Goal: Contribute content: Contribute content

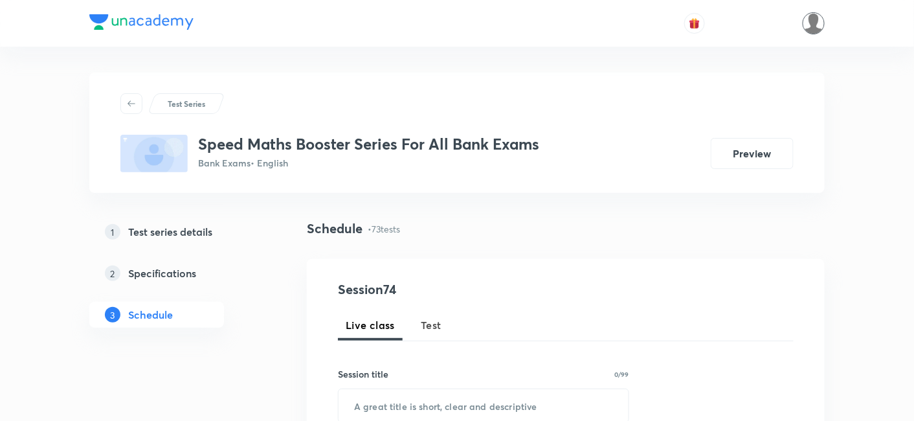
click at [806, 30] on img at bounding box center [814, 23] width 22 height 22
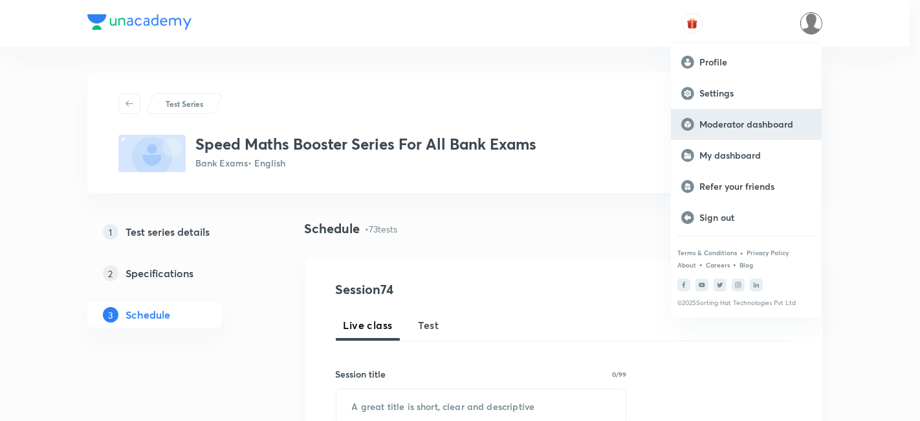
click at [746, 126] on p "Moderator dashboard" at bounding box center [756, 124] width 112 height 12
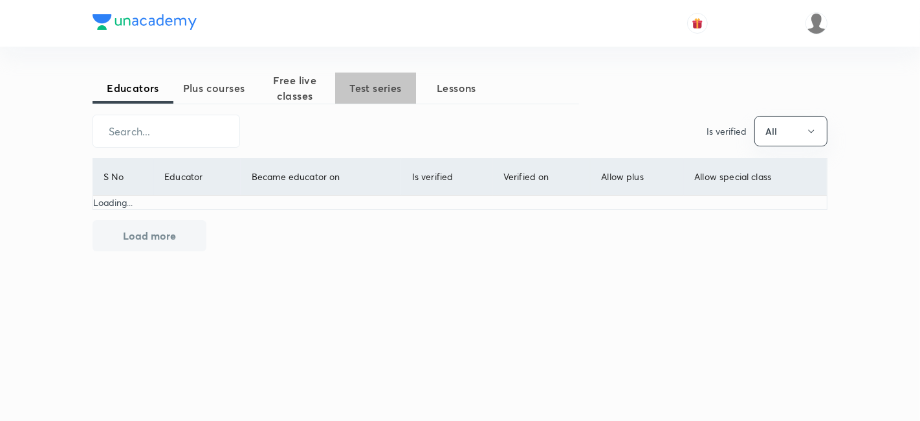
click at [371, 95] on span "Test series" at bounding box center [375, 88] width 81 height 16
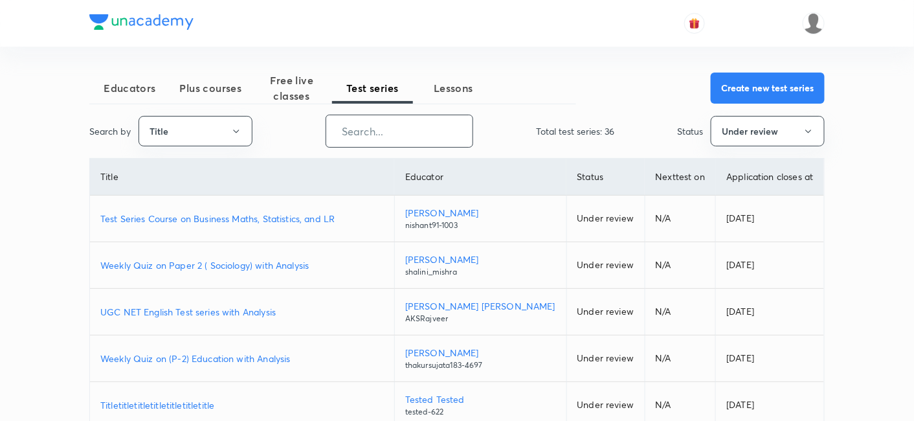
click at [389, 128] on input "text" at bounding box center [399, 131] width 146 height 33
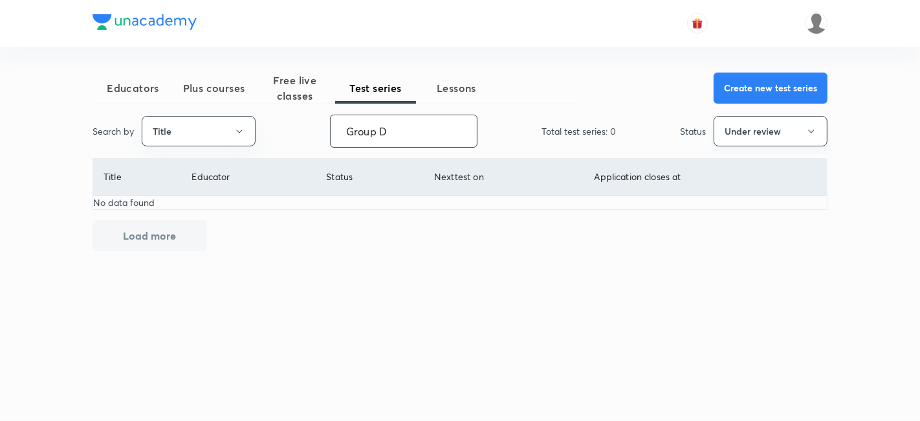
type input "Group D"
click at [743, 131] on button "Under review" at bounding box center [771, 131] width 114 height 30
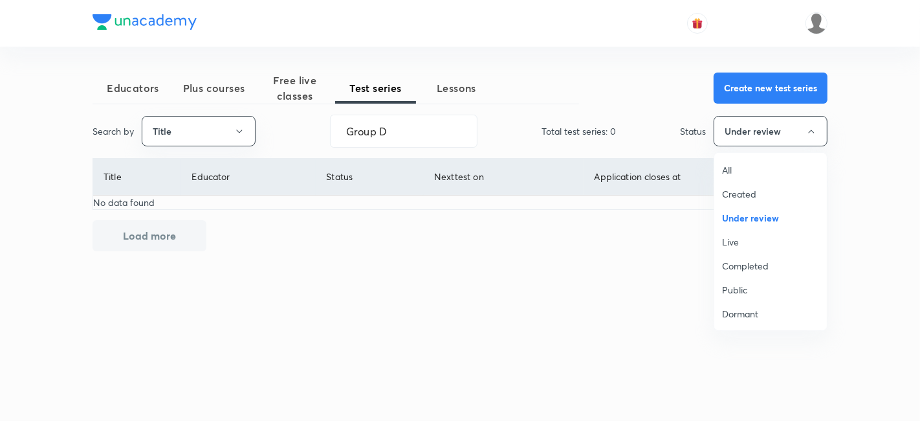
click at [734, 166] on span "All" at bounding box center [770, 170] width 97 height 14
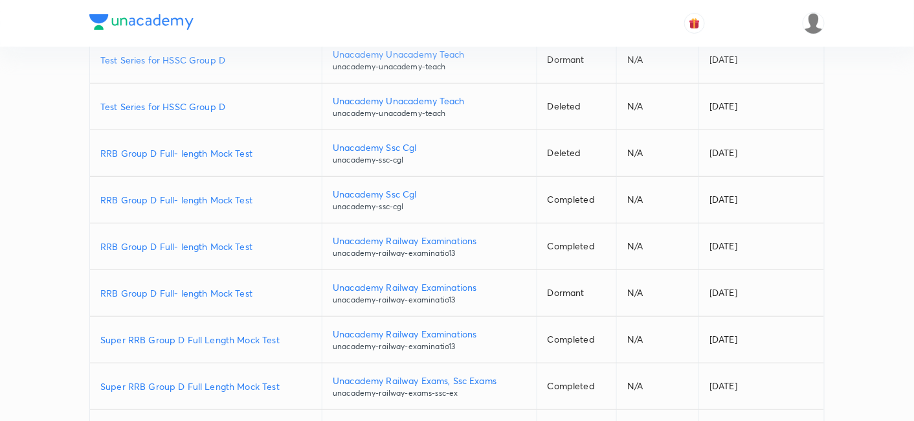
scroll to position [159, 0]
click at [244, 337] on p "Super RRB Group D Full Length Mock Test" at bounding box center [205, 339] width 211 height 14
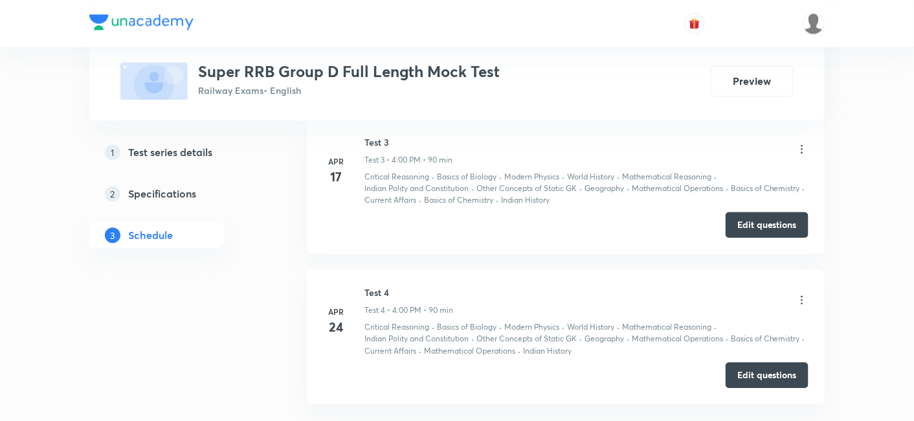
scroll to position [923, 0]
click at [758, 210] on button "Edit questions" at bounding box center [767, 223] width 83 height 26
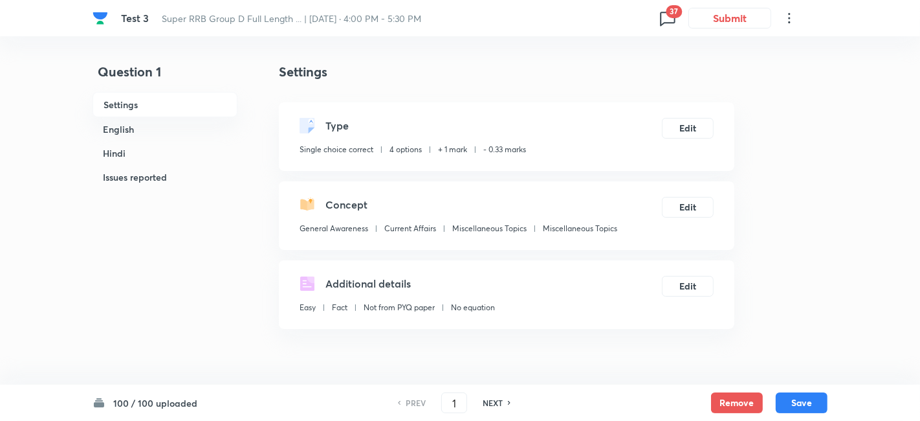
checkbox input "true"
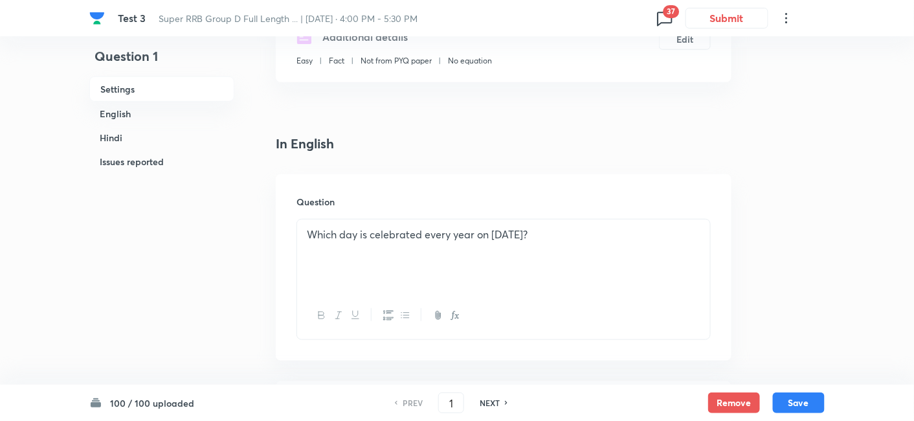
click at [500, 401] on div "NEXT" at bounding box center [491, 403] width 34 height 12
type input "2"
checkbox input "false"
checkbox input "true"
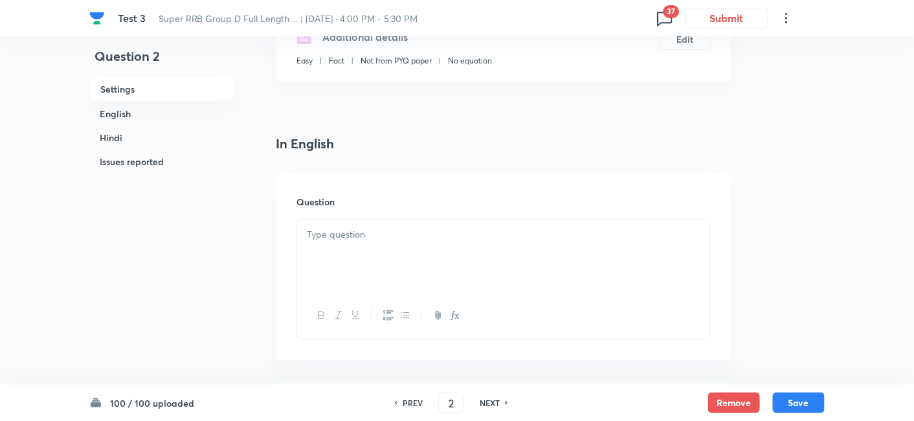
checkbox input "true"
click at [500, 401] on div "NEXT" at bounding box center [491, 403] width 34 height 12
type input "3"
checkbox input "false"
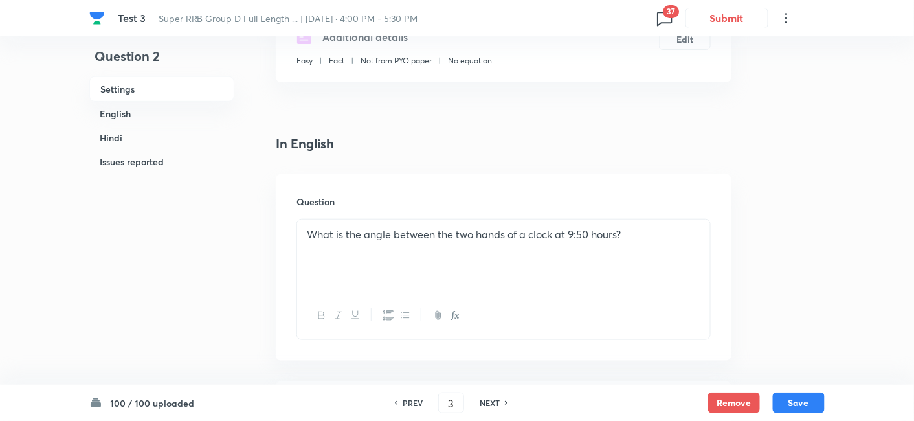
checkbox input "true"
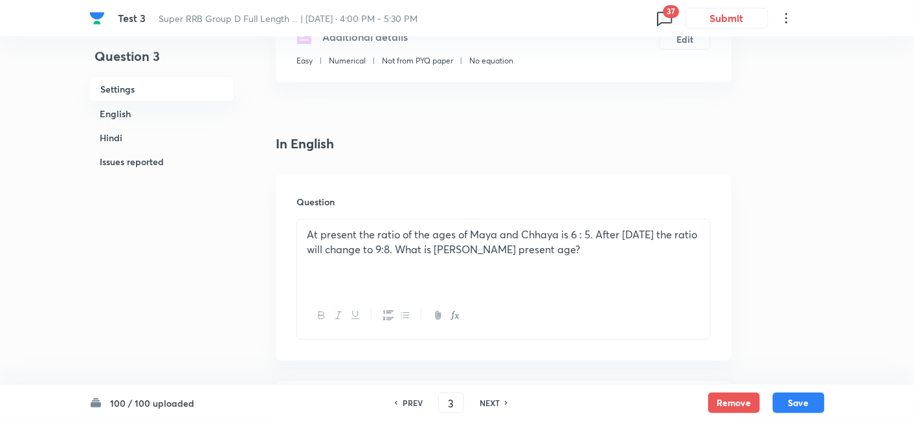
click at [500, 401] on div "NEXT" at bounding box center [491, 403] width 34 height 12
type input "4"
checkbox input "false"
checkbox input "true"
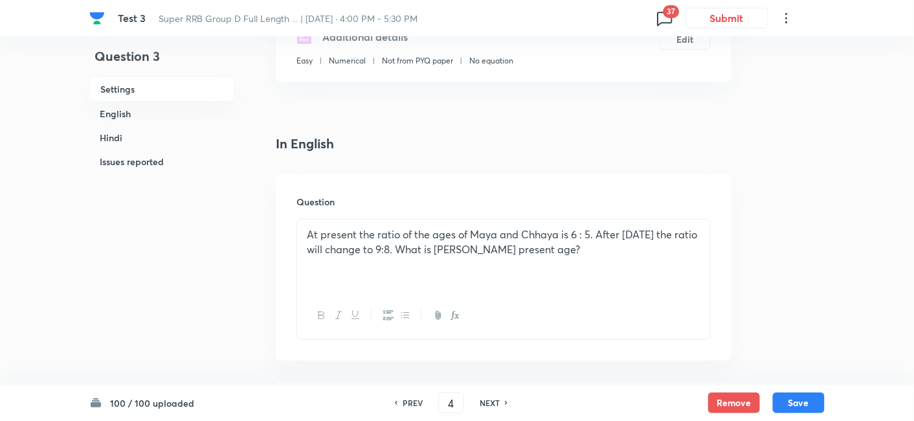
checkbox input "true"
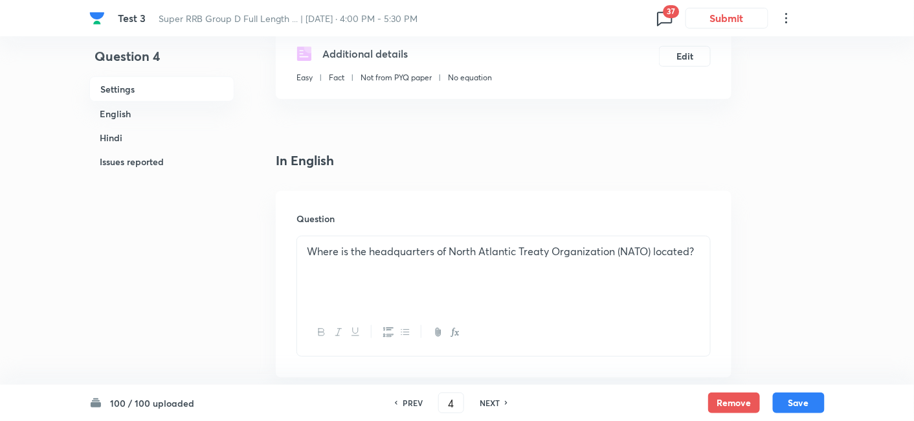
click at [500, 401] on div "NEXT" at bounding box center [491, 403] width 34 height 12
type input "5"
checkbox input "false"
checkbox input "true"
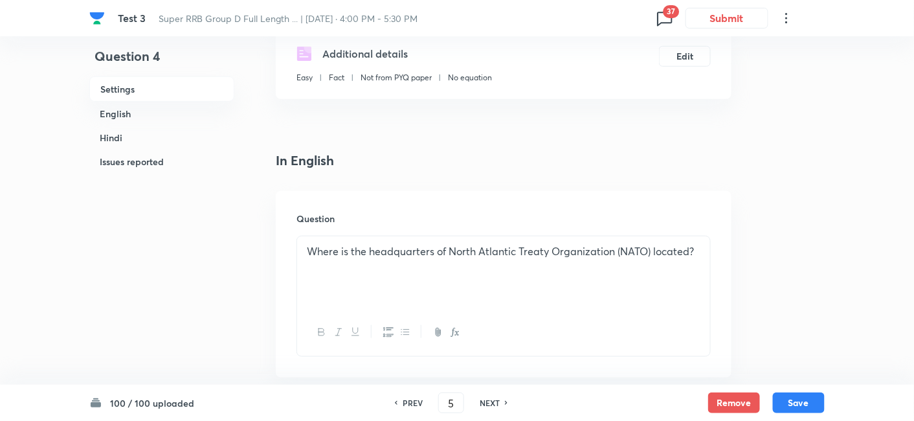
checkbox input "true"
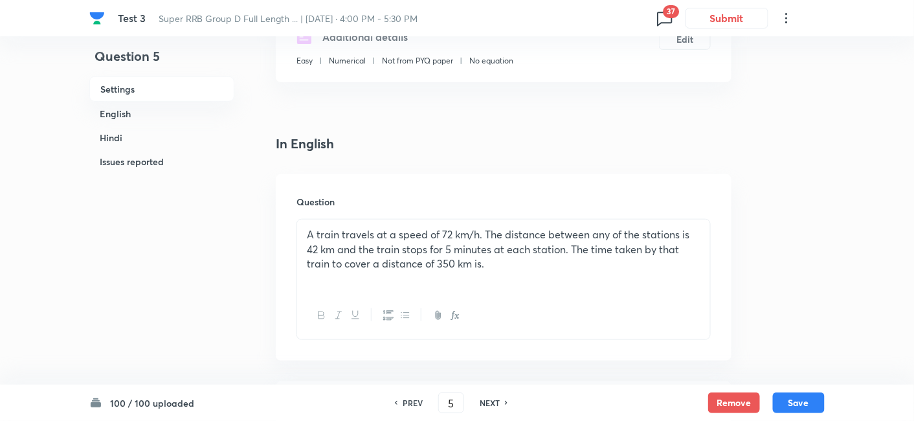
click at [500, 401] on div "NEXT" at bounding box center [491, 403] width 34 height 12
type input "6"
checkbox input "false"
checkbox input "true"
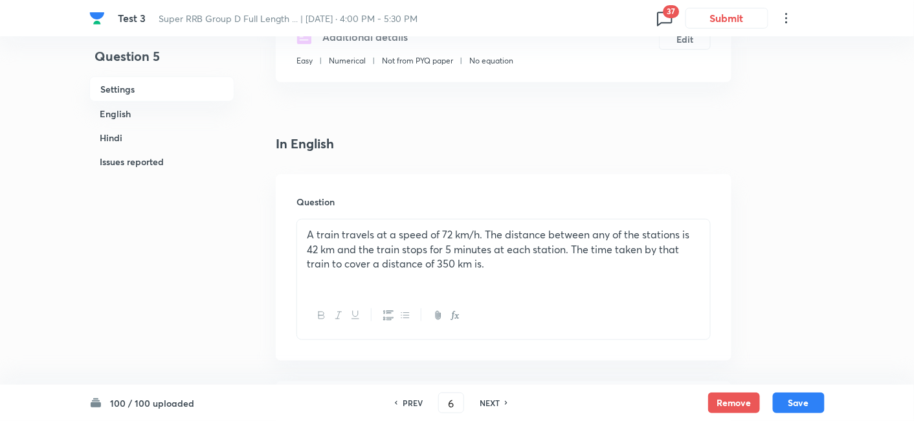
checkbox input "true"
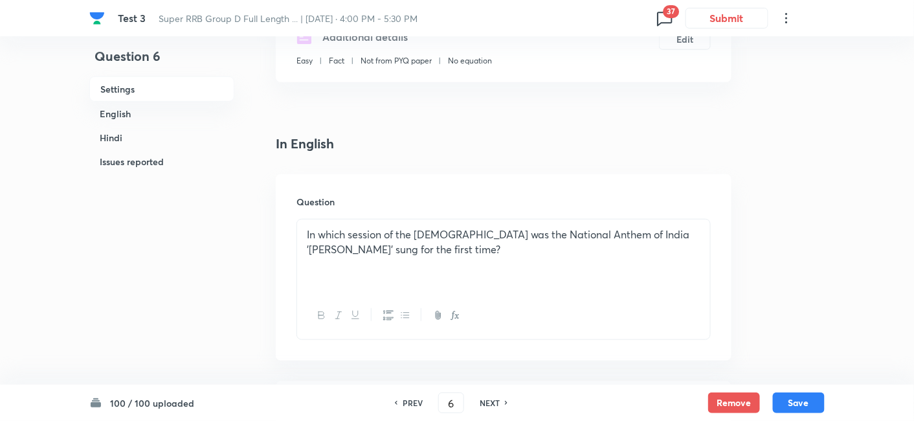
click at [410, 401] on h6 "PREV" at bounding box center [413, 403] width 20 height 12
type input "5"
checkbox input "false"
checkbox input "true"
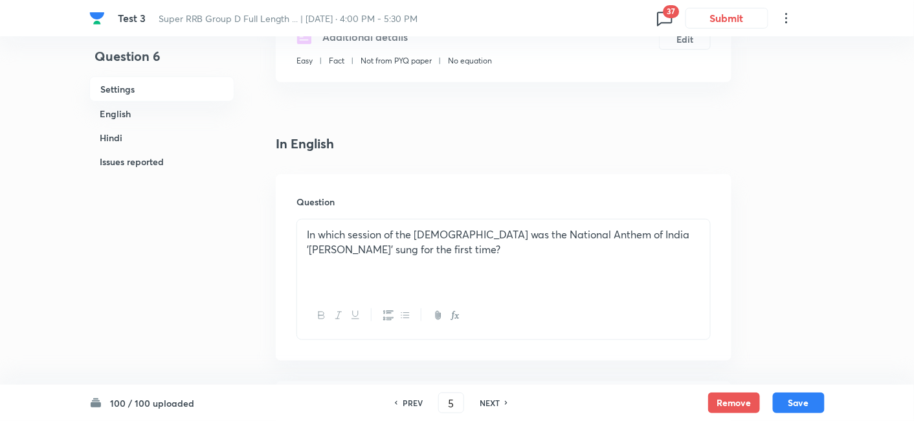
checkbox input "true"
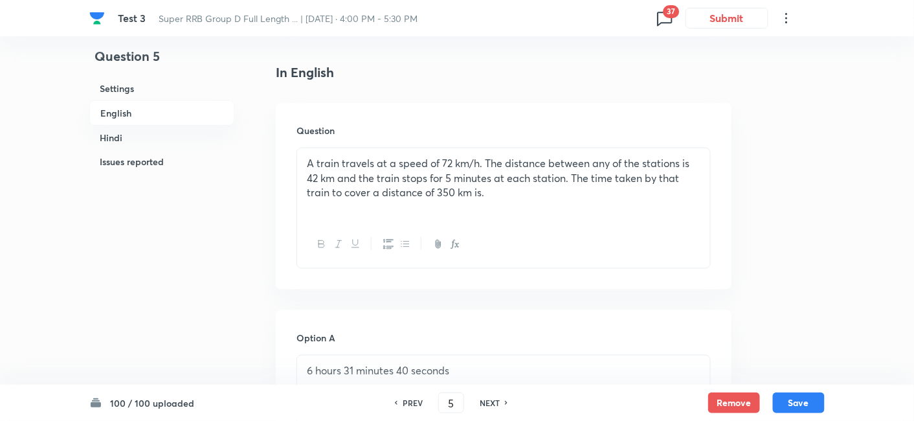
scroll to position [312, 0]
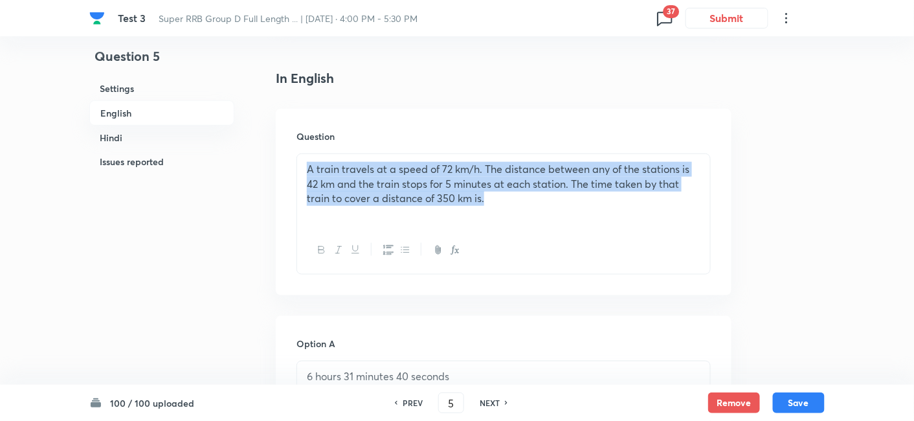
drag, startPoint x: 502, startPoint y: 217, endPoint x: 282, endPoint y: 164, distance: 226.4
click at [282, 164] on div "Question A train travels at a speed of 72 km/h. The distance between any of the…" at bounding box center [504, 202] width 456 height 186
copy p "A train travels at a speed of 72 km/h. The distance between any of the stations…"
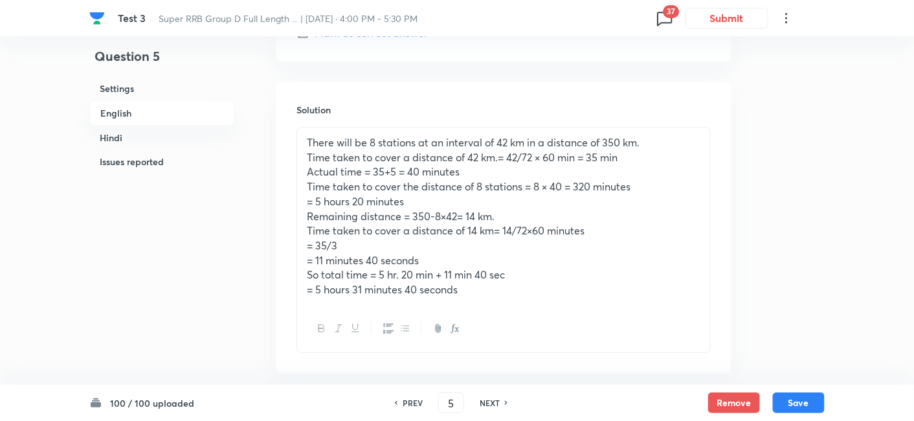
scroll to position [1451, 0]
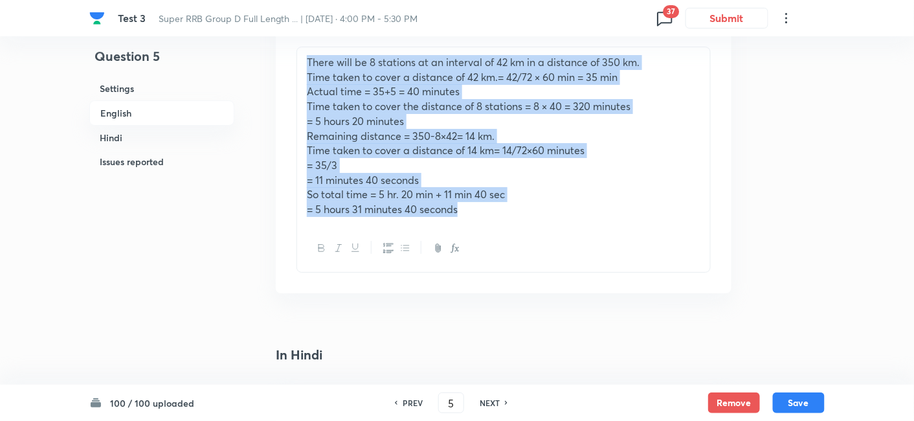
drag, startPoint x: 304, startPoint y: 63, endPoint x: 533, endPoint y: 231, distance: 283.9
click at [533, 231] on div "There will be 8 stations at an interval of 42 km in a distance of 350 km. Time …" at bounding box center [503, 160] width 414 height 226
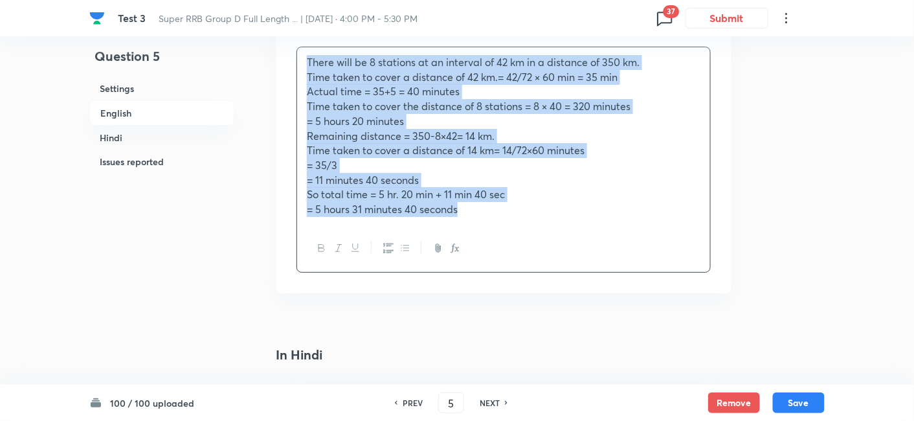
copy div "There will be 8 stations at an interval of 42 km in a distance of 350 km. Time …"
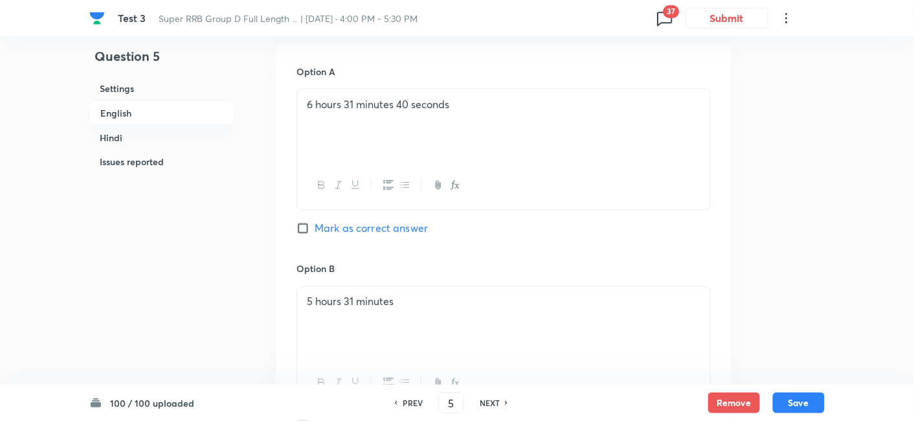
scroll to position [583, 0]
drag, startPoint x: 478, startPoint y: 108, endPoint x: 299, endPoint y: 107, distance: 179.3
click at [299, 107] on div "6 hours 31 minutes 40 seconds" at bounding box center [503, 126] width 413 height 72
copy p "6 hours 31 minutes 40 seconds"
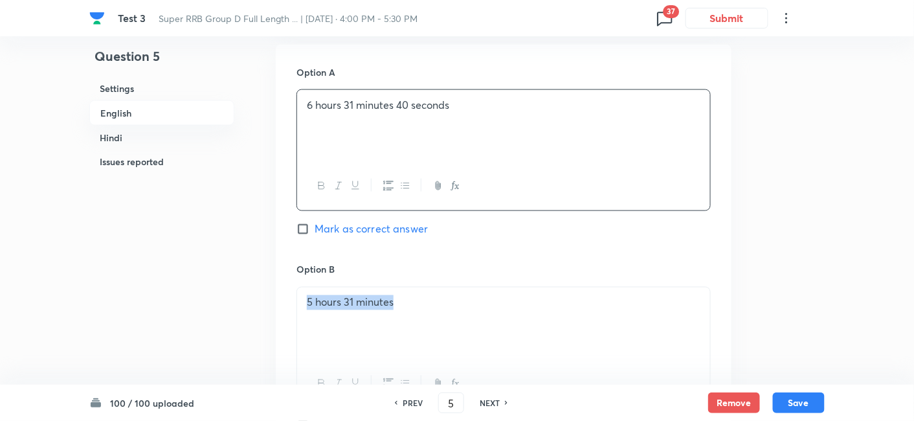
drag, startPoint x: 403, startPoint y: 311, endPoint x: 273, endPoint y: 298, distance: 130.7
copy p "5 hours 31 minutes"
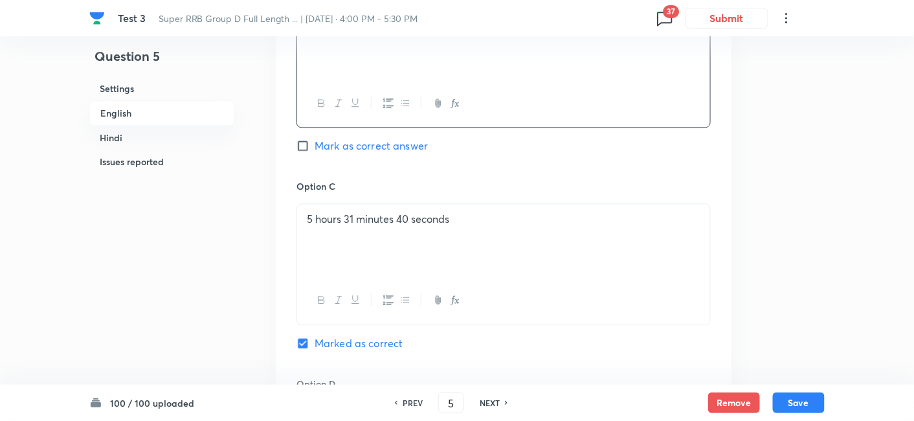
scroll to position [868, 0]
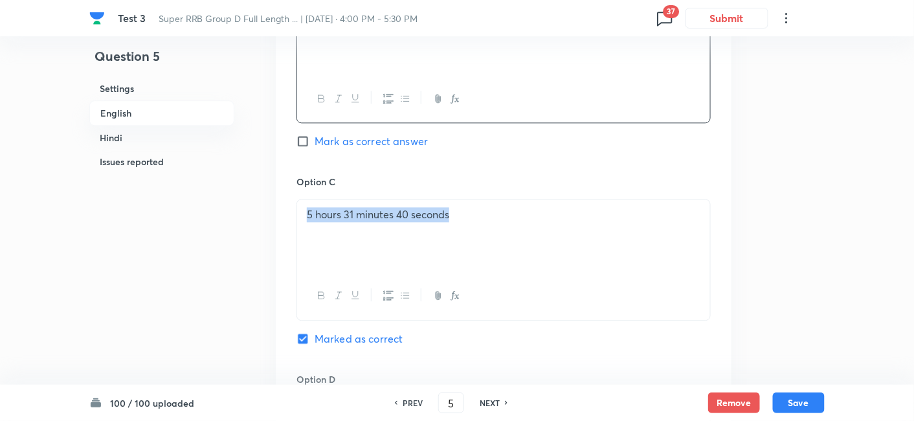
drag, startPoint x: 467, startPoint y: 228, endPoint x: 245, endPoint y: 226, distance: 222.0
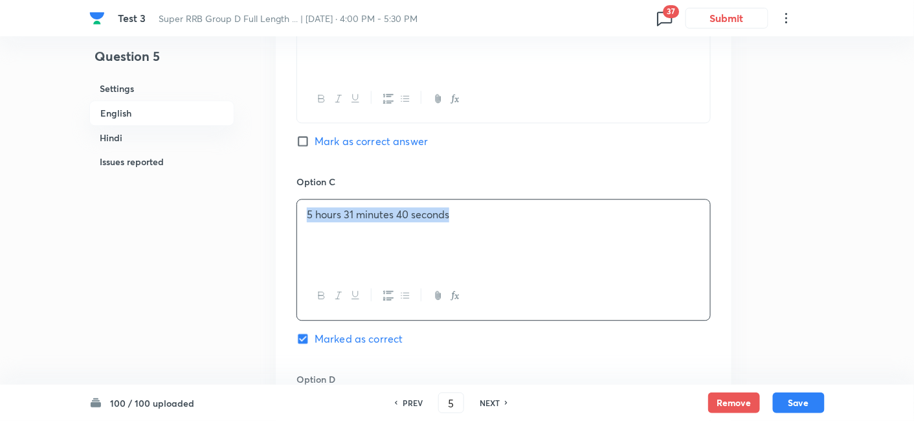
copy p "5 hours 31 minutes 40 seconds"
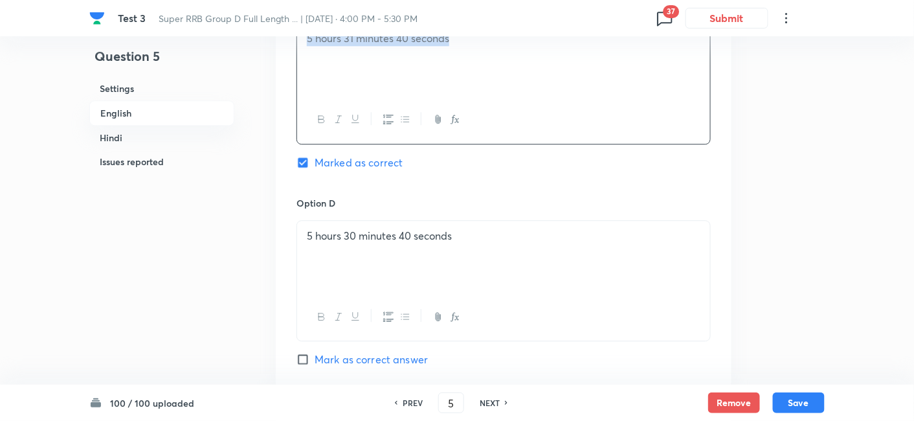
scroll to position [1045, 0]
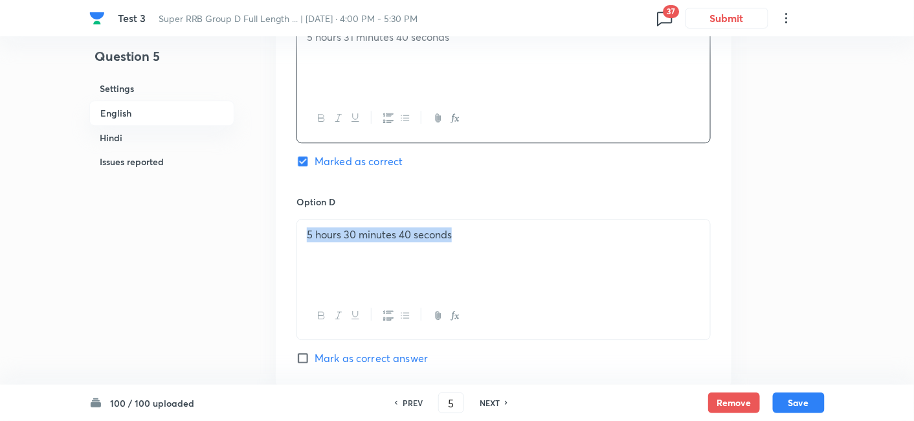
drag, startPoint x: 482, startPoint y: 248, endPoint x: 241, endPoint y: 232, distance: 241.3
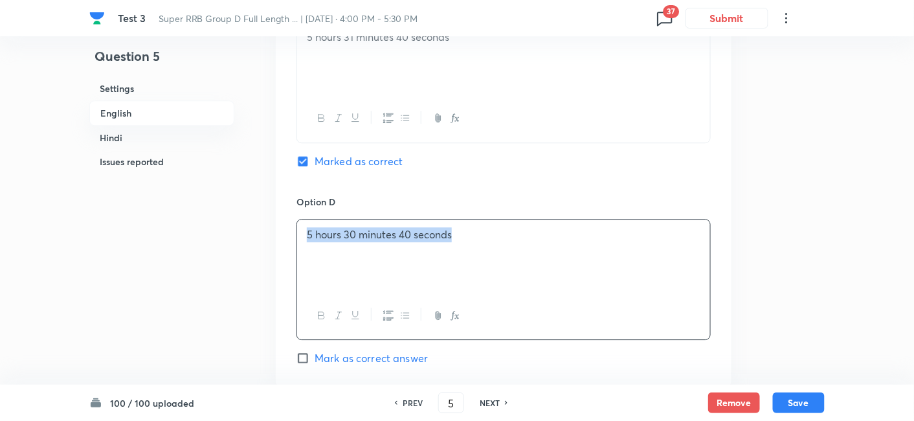
copy p "5 hours 30 minutes 40 seconds"
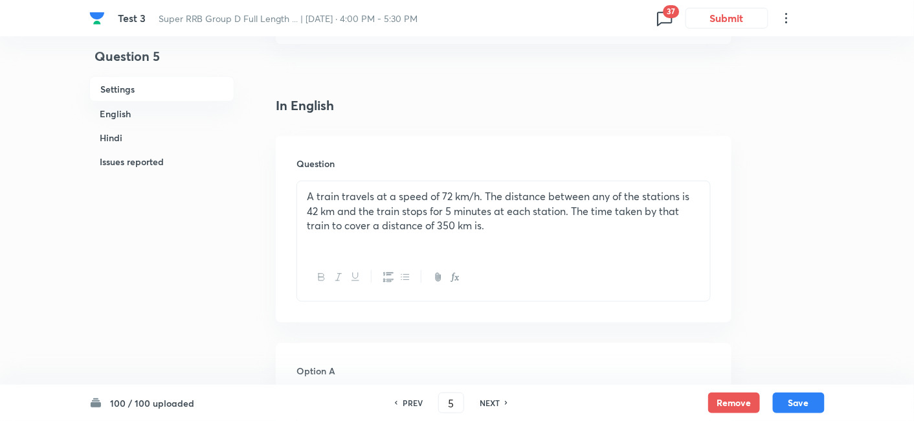
scroll to position [298, 0]
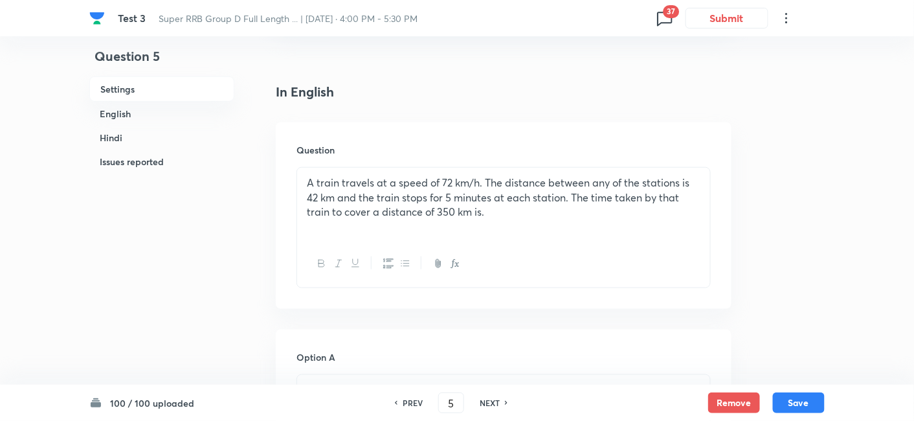
click at [497, 406] on h6 "NEXT" at bounding box center [490, 403] width 20 height 12
type input "6"
checkbox input "false"
checkbox input "true"
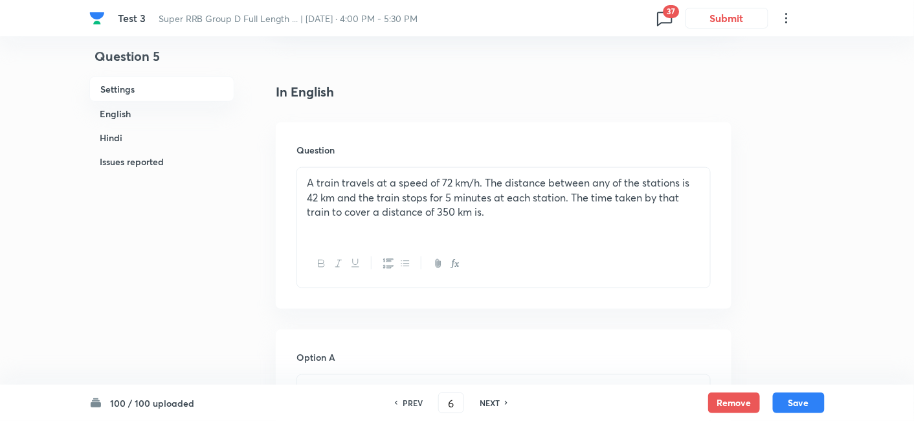
checkbox input "true"
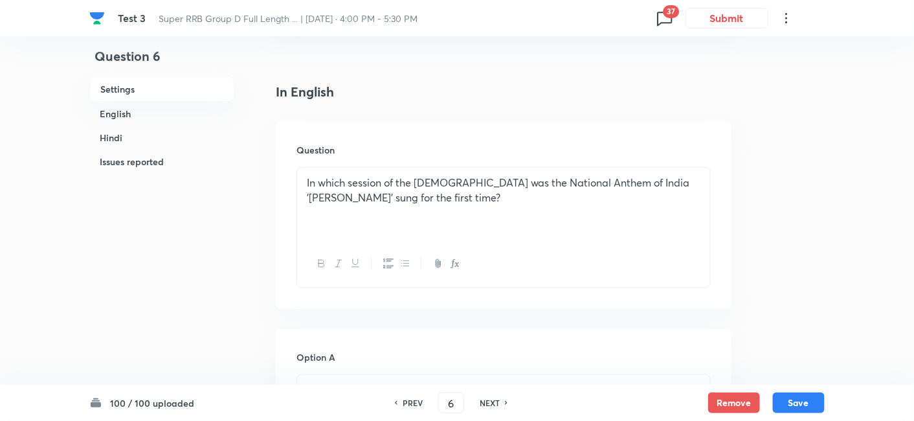
click at [497, 406] on h6 "NEXT" at bounding box center [490, 403] width 20 height 12
type input "7"
checkbox input "false"
checkbox input "true"
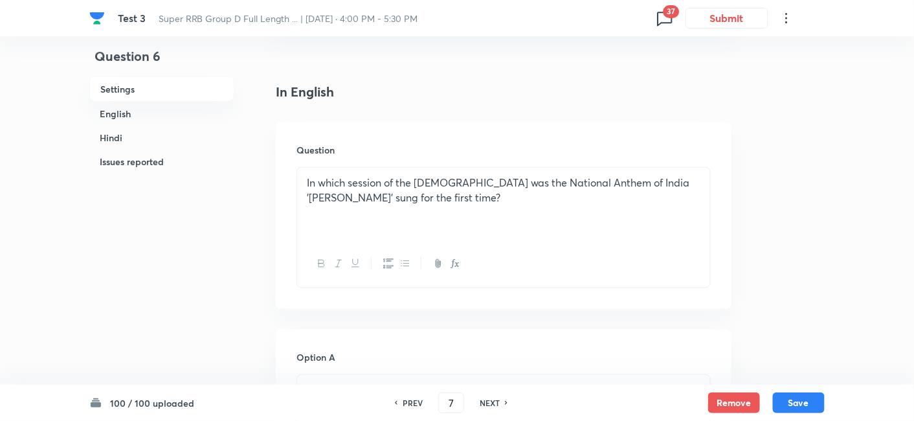
checkbox input "true"
click at [497, 406] on h6 "NEXT" at bounding box center [490, 403] width 20 height 12
type input "8"
checkbox input "false"
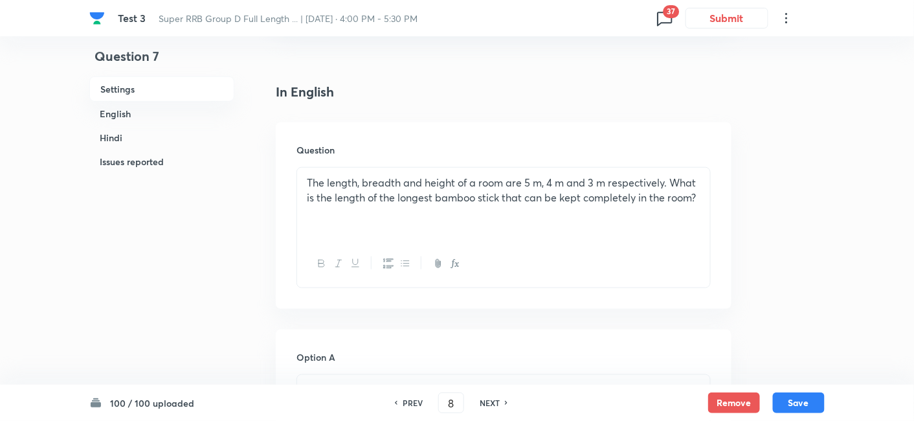
checkbox input "true"
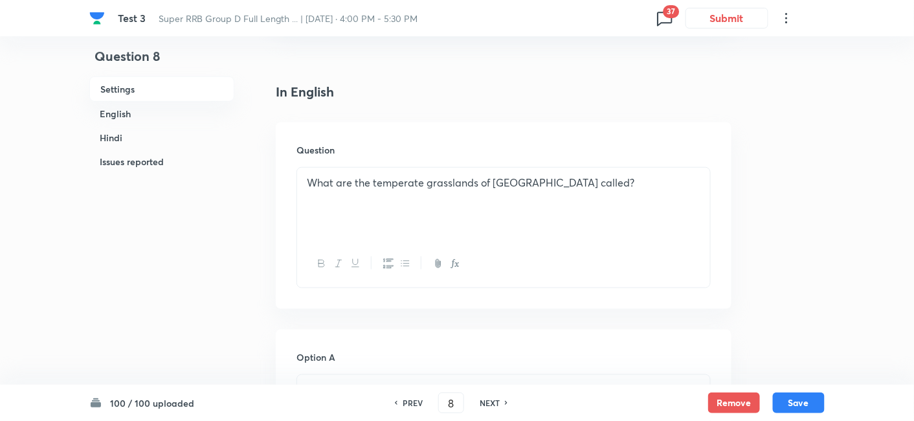
click at [497, 406] on h6 "NEXT" at bounding box center [490, 403] width 20 height 12
type input "9"
checkbox input "false"
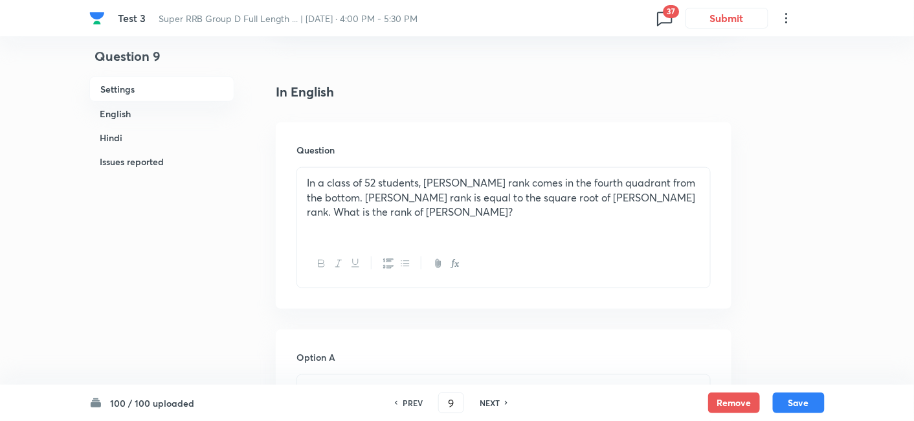
checkbox input "true"
click at [497, 406] on h6 "NEXT" at bounding box center [490, 403] width 20 height 12
type input "10"
checkbox input "false"
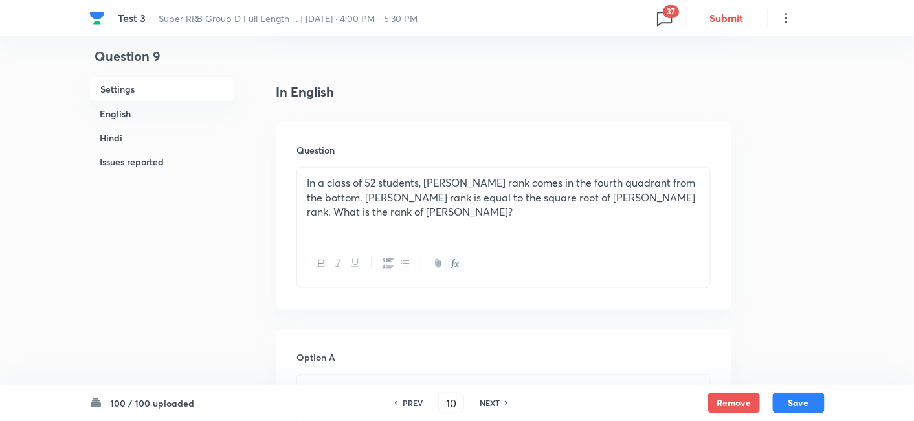
checkbox input "false"
checkbox input "true"
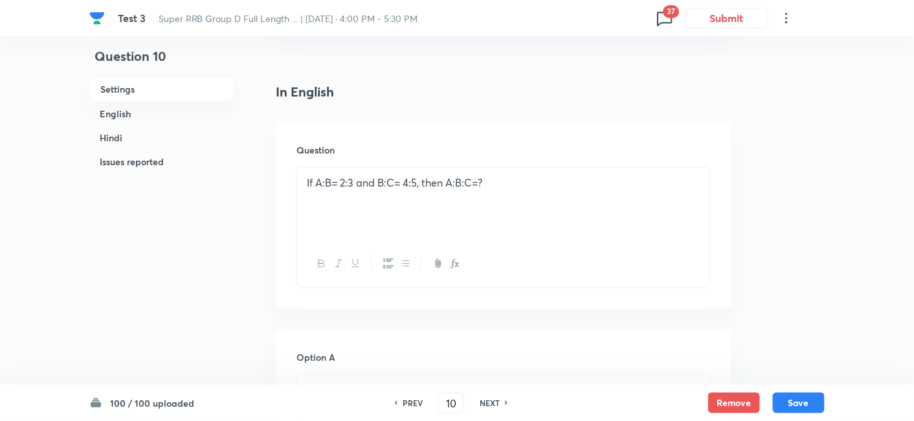
click at [497, 406] on h6 "NEXT" at bounding box center [490, 403] width 20 height 12
type input "11"
checkbox input "false"
checkbox input "true"
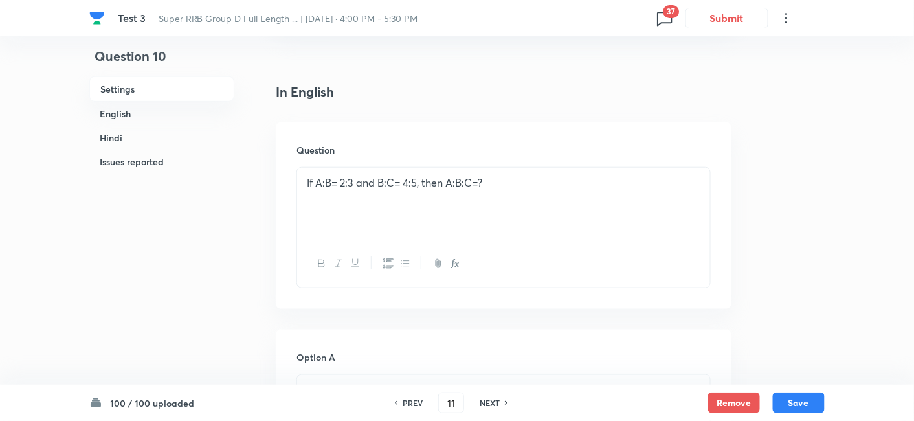
checkbox input "true"
click at [497, 406] on h6 "NEXT" at bounding box center [490, 403] width 20 height 12
type input "12"
checkbox input "false"
checkbox input "true"
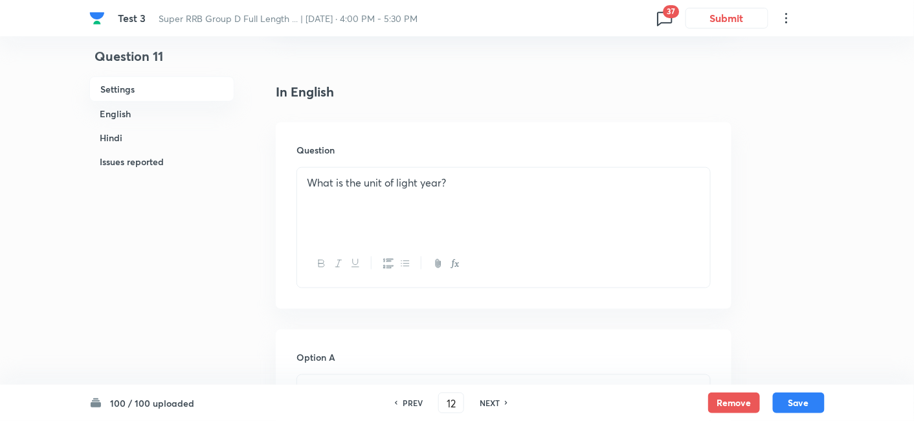
checkbox input "false"
checkbox input "true"
click at [497, 406] on h6 "NEXT" at bounding box center [490, 403] width 20 height 12
type input "13"
checkbox input "true"
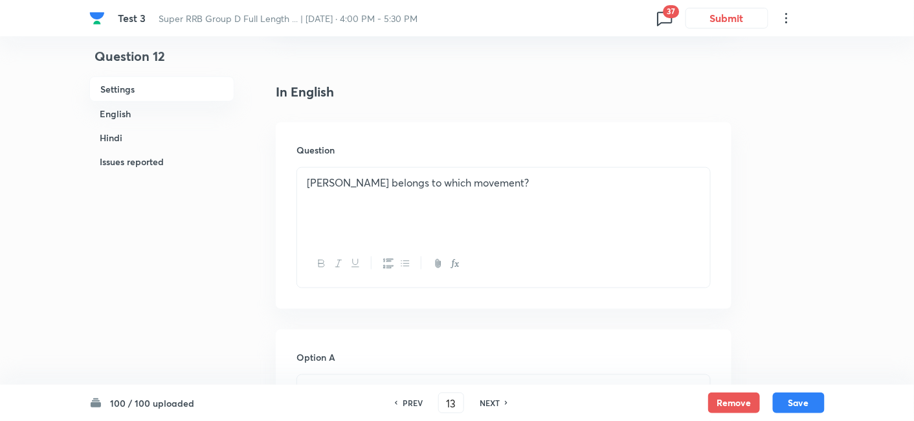
checkbox input "true"
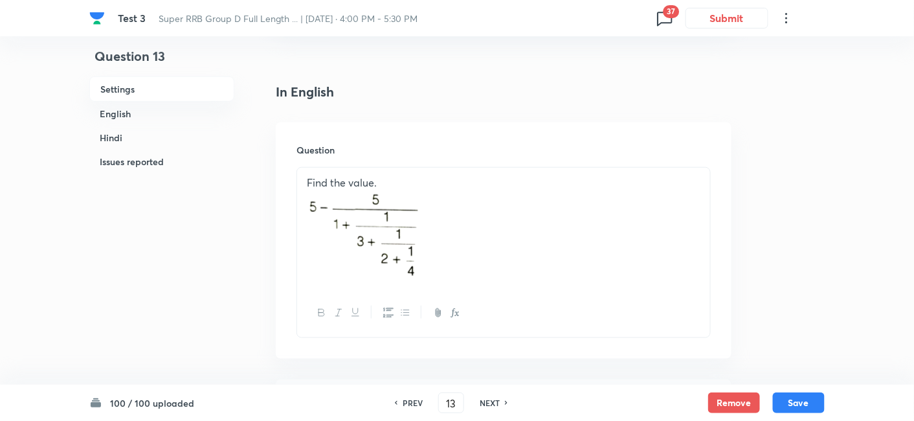
click at [497, 406] on h6 "NEXT" at bounding box center [490, 403] width 20 height 12
type input "14"
checkbox input "false"
checkbox input "true"
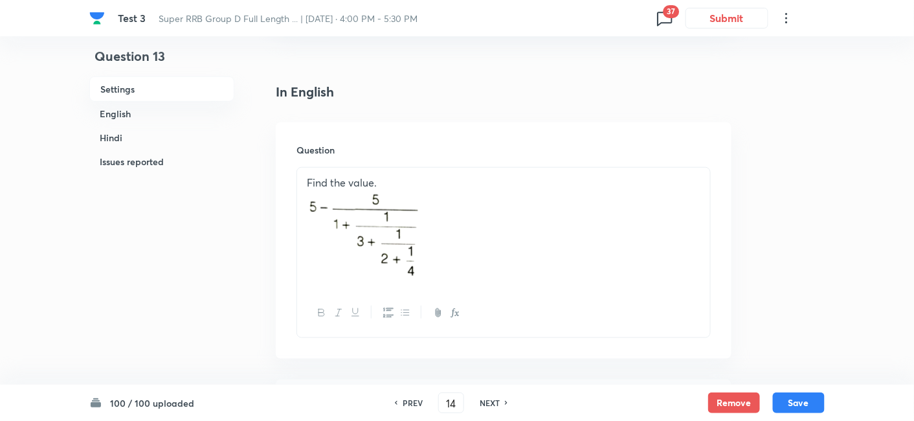
checkbox input "true"
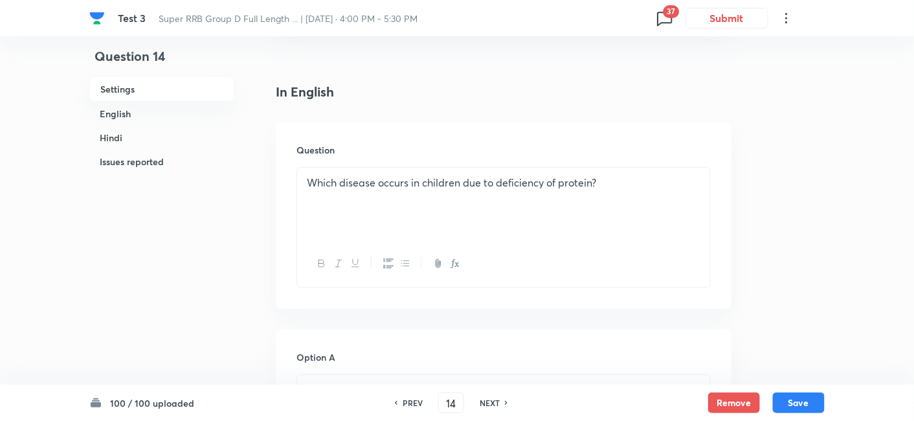
click at [485, 398] on h6 "NEXT" at bounding box center [490, 403] width 20 height 12
type input "15"
checkbox input "false"
checkbox input "true"
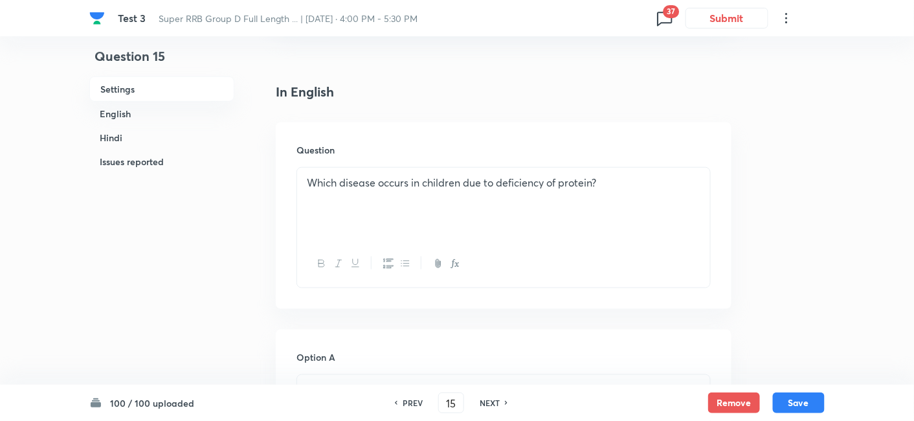
checkbox input "true"
click at [485, 398] on h6 "NEXT" at bounding box center [490, 403] width 20 height 12
type input "16"
checkbox input "false"
checkbox input "true"
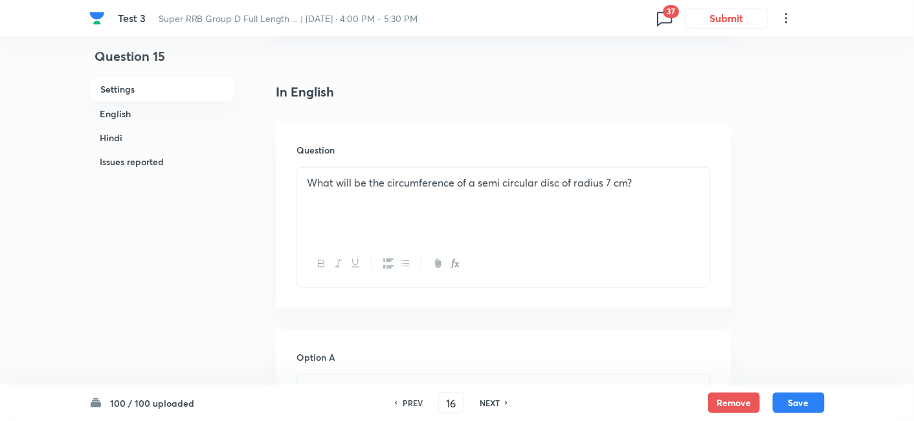
checkbox input "false"
checkbox input "true"
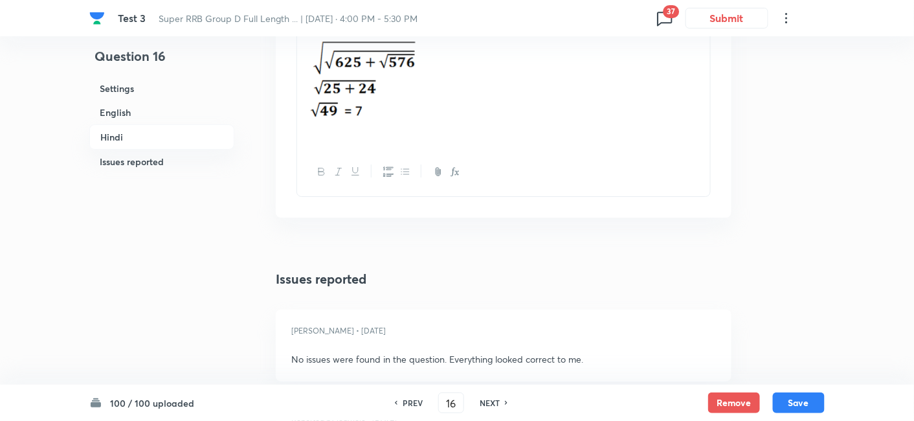
scroll to position [2790, 0]
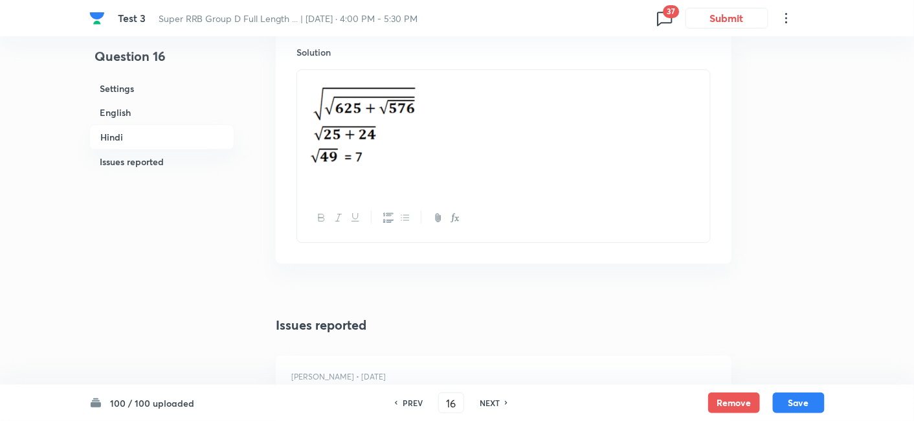
click at [501, 397] on div "NEXT" at bounding box center [491, 403] width 34 height 12
type input "17"
checkbox input "false"
checkbox input "true"
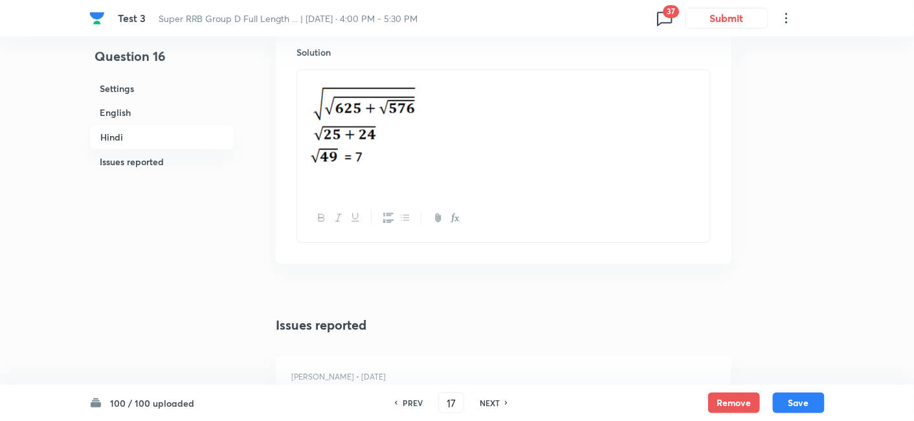
checkbox input "true"
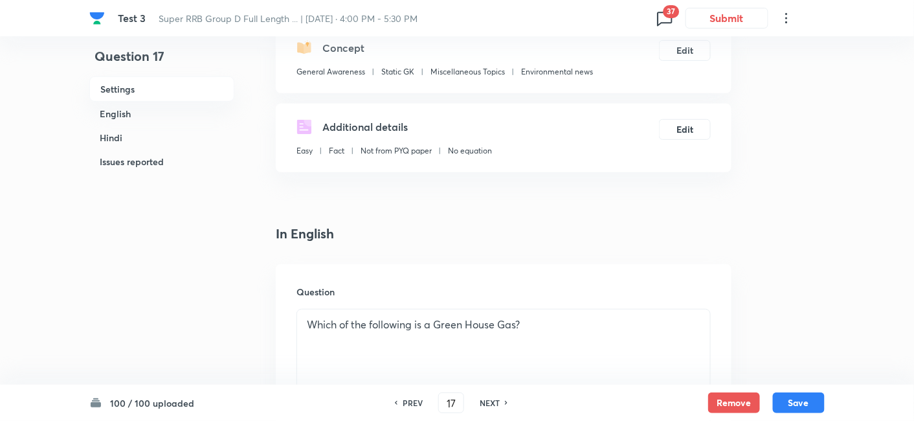
scroll to position [172, 0]
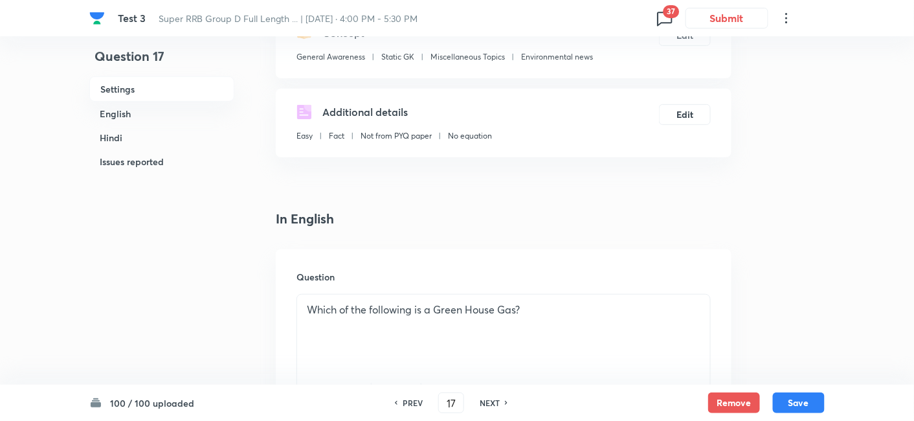
click at [486, 404] on h6 "NEXT" at bounding box center [490, 403] width 20 height 12
type input "18"
checkbox input "false"
checkbox input "true"
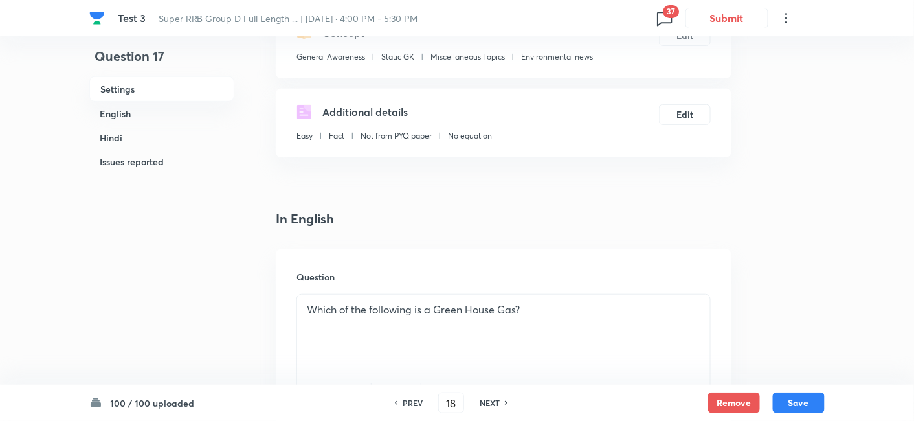
checkbox input "true"
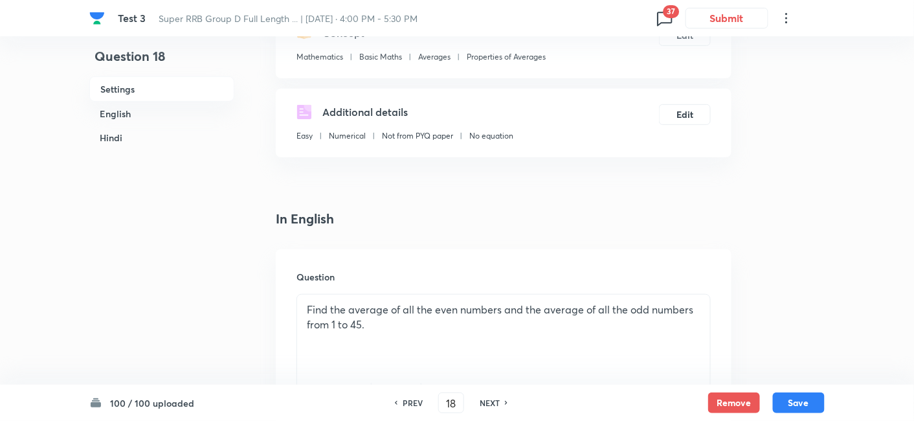
click at [486, 404] on h6 "NEXT" at bounding box center [490, 403] width 20 height 12
type input "19"
checkbox input "true"
checkbox input "false"
checkbox input "true"
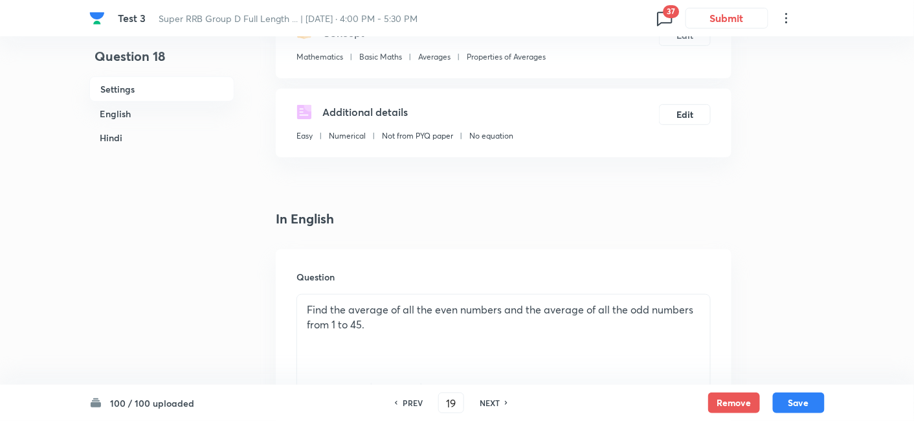
checkbox input "false"
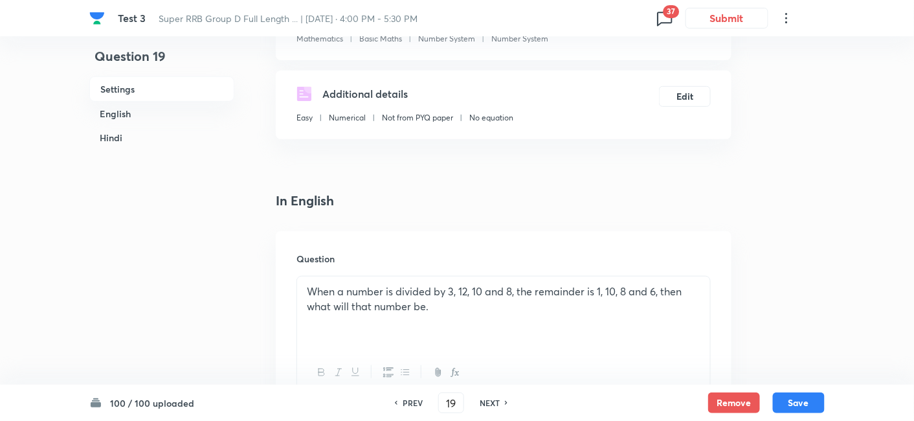
scroll to position [260, 0]
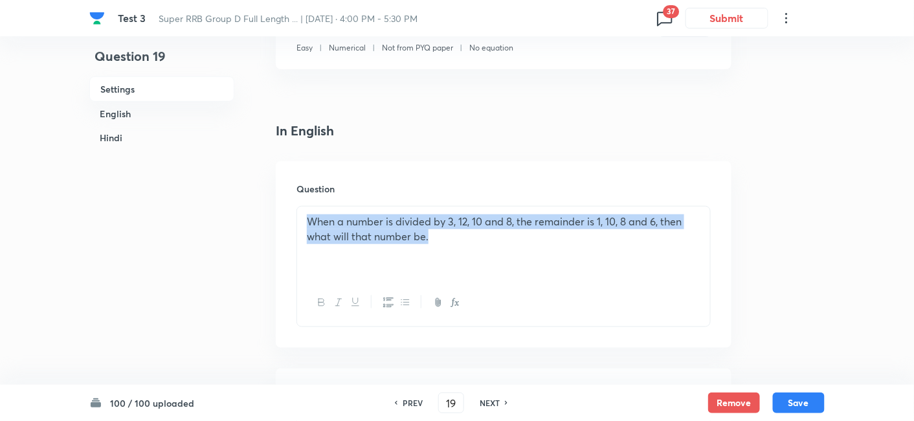
drag, startPoint x: 304, startPoint y: 219, endPoint x: 506, endPoint y: 249, distance: 204.7
click at [506, 249] on div "When a number is divided by 3, 12, 10 and 8, the remainder is 1, 10, 8 and 6, t…" at bounding box center [503, 242] width 413 height 72
copy p "When a number is divided by 3, 12, 10 and 8, the remainder is 1, 10, 8 and 6, t…"
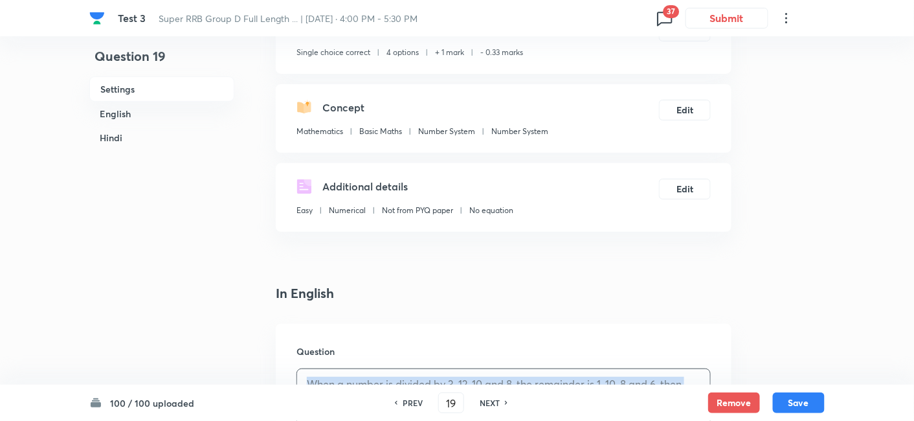
scroll to position [242, 0]
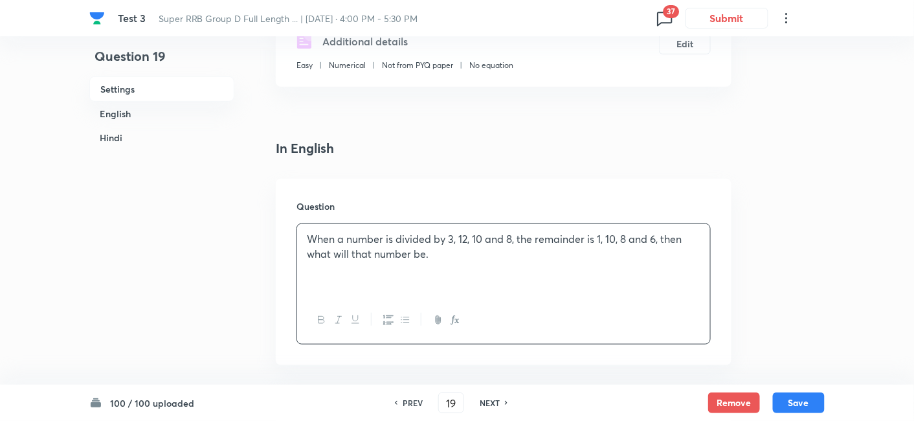
click at [496, 401] on h6 "NEXT" at bounding box center [490, 403] width 20 height 12
type input "20"
checkbox input "false"
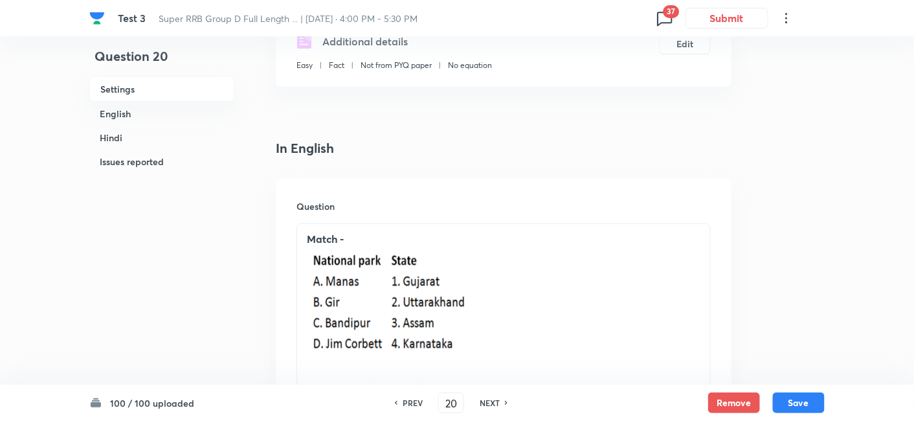
checkbox input "true"
click at [496, 401] on h6 "NEXT" at bounding box center [490, 403] width 20 height 12
type input "21"
checkbox input "false"
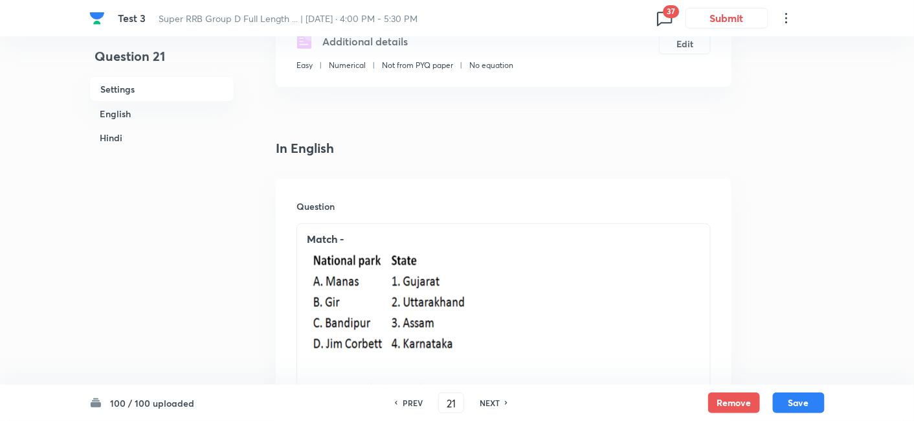
checkbox input "false"
checkbox input "true"
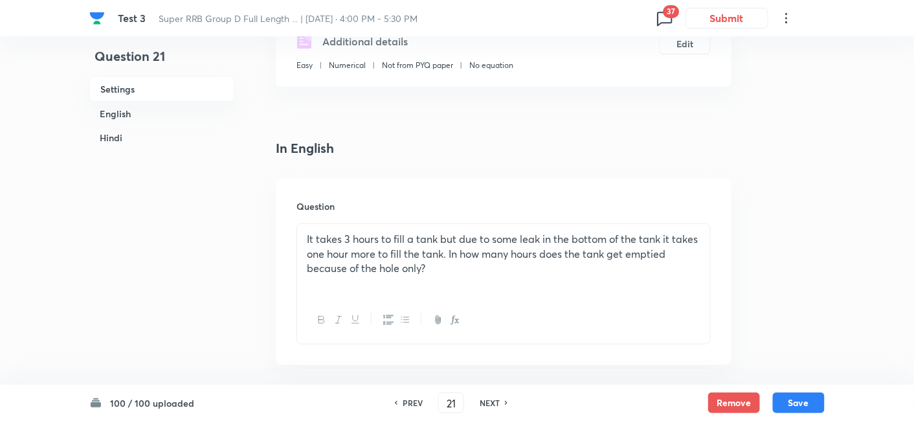
click at [496, 401] on h6 "NEXT" at bounding box center [490, 403] width 20 height 12
type input "22"
checkbox input "true"
checkbox input "false"
checkbox input "true"
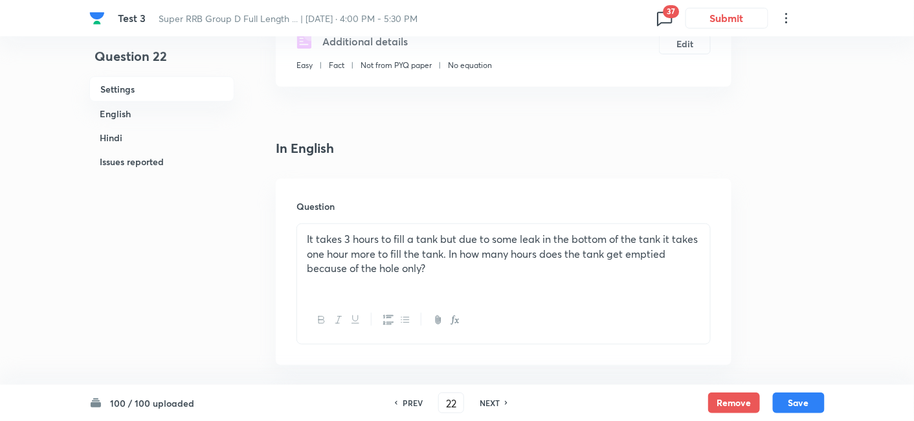
checkbox input "false"
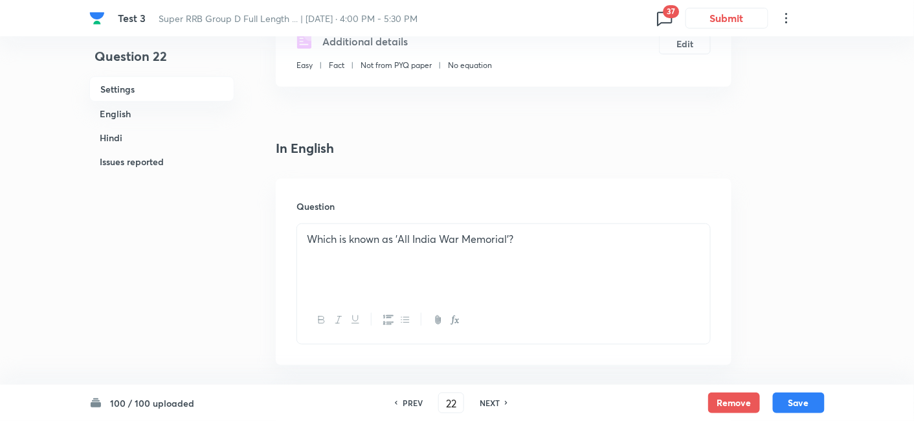
click at [496, 401] on h6 "NEXT" at bounding box center [490, 403] width 20 height 12
type input "23"
checkbox input "false"
checkbox input "true"
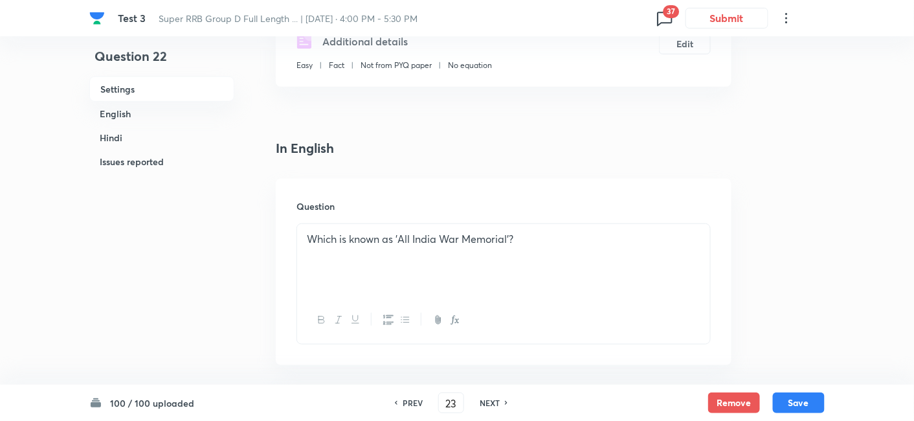
checkbox input "true"
click at [496, 401] on h6 "NEXT" at bounding box center [490, 403] width 20 height 12
type input "24"
checkbox input "true"
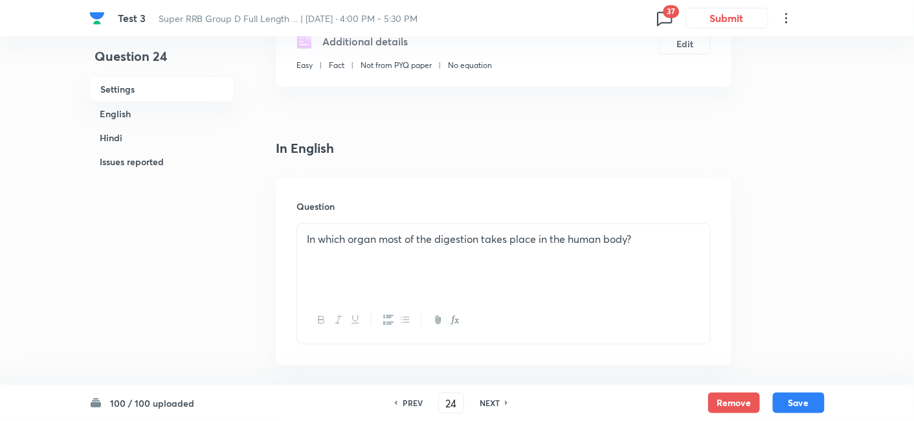
click at [496, 401] on h6 "NEXT" at bounding box center [490, 403] width 20 height 12
checkbox input "false"
type input "25"
checkbox input "true"
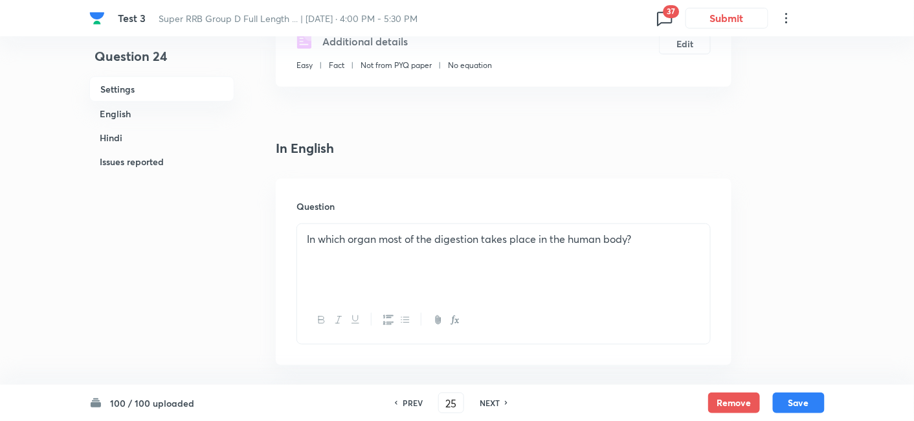
checkbox input "true"
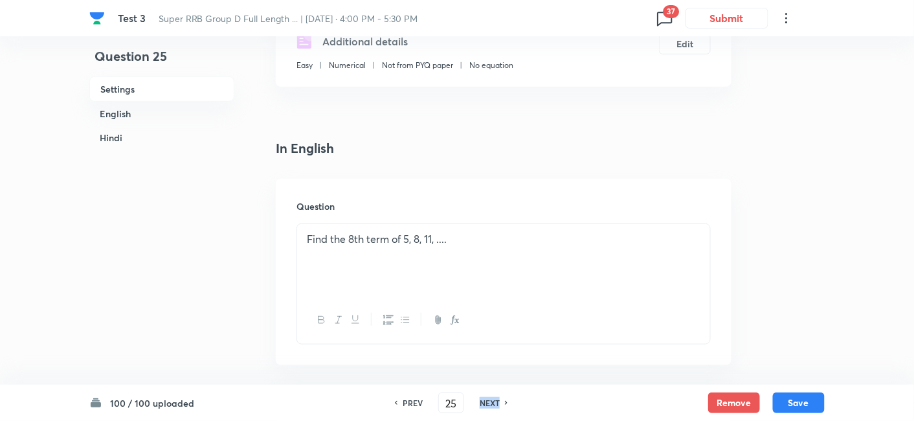
click at [496, 401] on h6 "NEXT" at bounding box center [490, 403] width 20 height 12
checkbox input "false"
type input "26"
checkbox input "true"
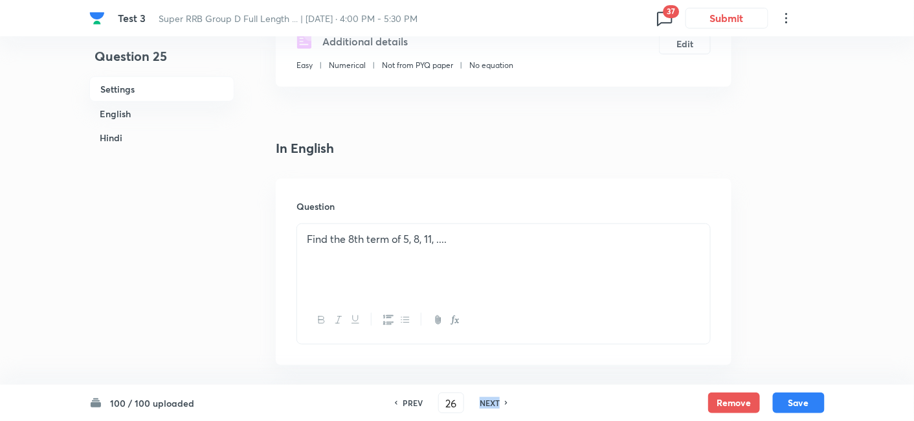
checkbox input "true"
click at [496, 401] on h6 "NEXT" at bounding box center [490, 403] width 20 height 12
type input "27"
checkbox input "false"
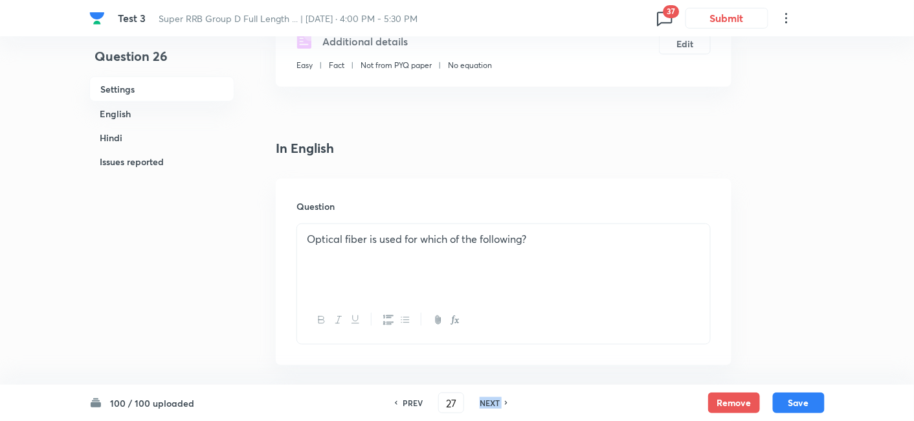
checkbox input "true"
click at [496, 401] on h6 "NEXT" at bounding box center [490, 403] width 20 height 12
type input "28"
checkbox input "true"
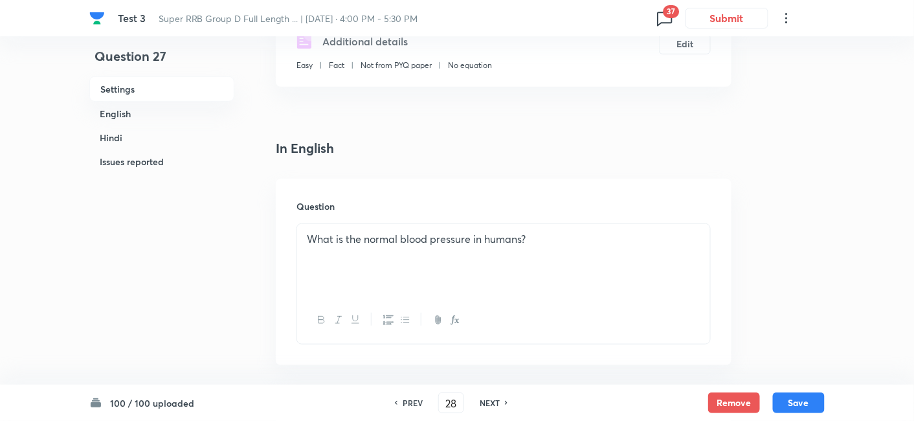
checkbox input "false"
checkbox input "true"
checkbox input "false"
click at [496, 401] on h6 "NEXT" at bounding box center [490, 403] width 20 height 12
type input "29"
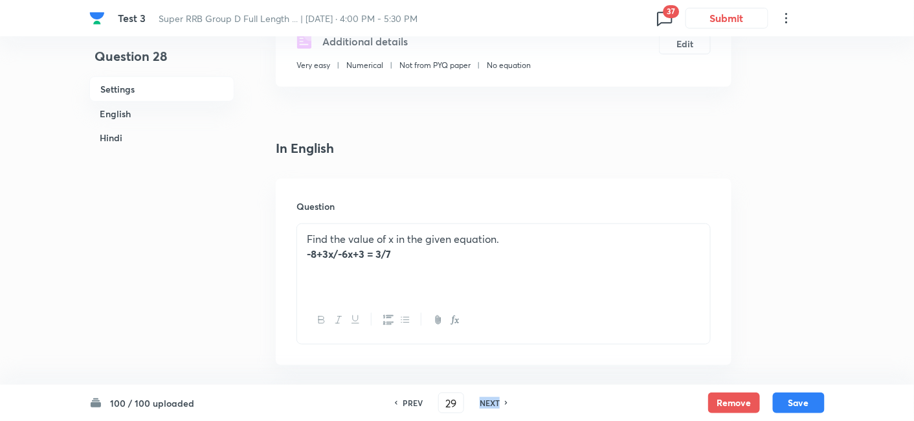
checkbox input "false"
checkbox input "true"
click at [496, 401] on h6 "NEXT" at bounding box center [490, 403] width 20 height 12
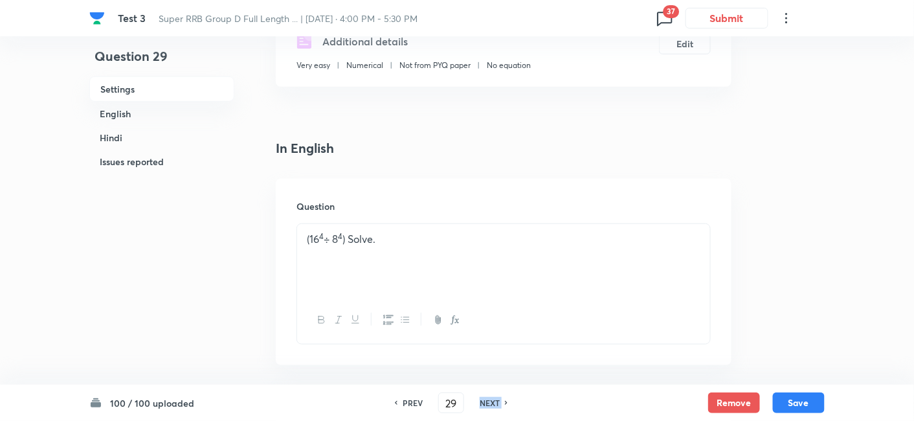
type input "30"
checkbox input "true"
checkbox input "false"
checkbox input "true"
checkbox input "false"
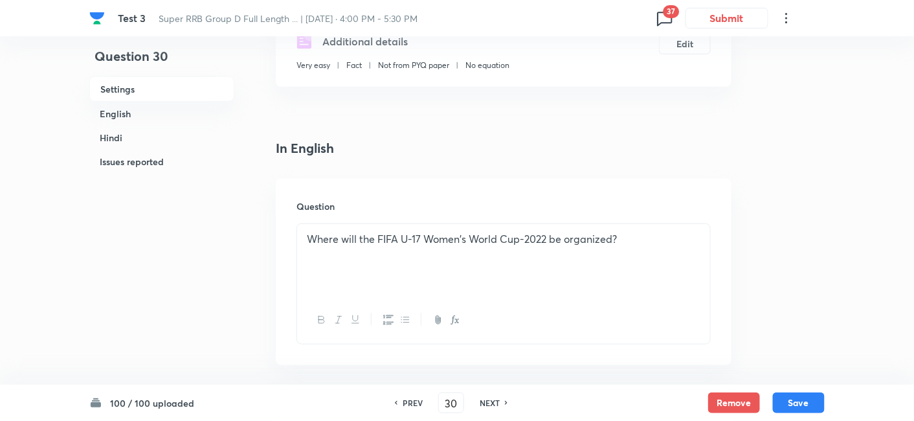
click at [414, 397] on h6 "PREV" at bounding box center [413, 403] width 20 height 12
type input "29"
checkbox input "false"
checkbox input "true"
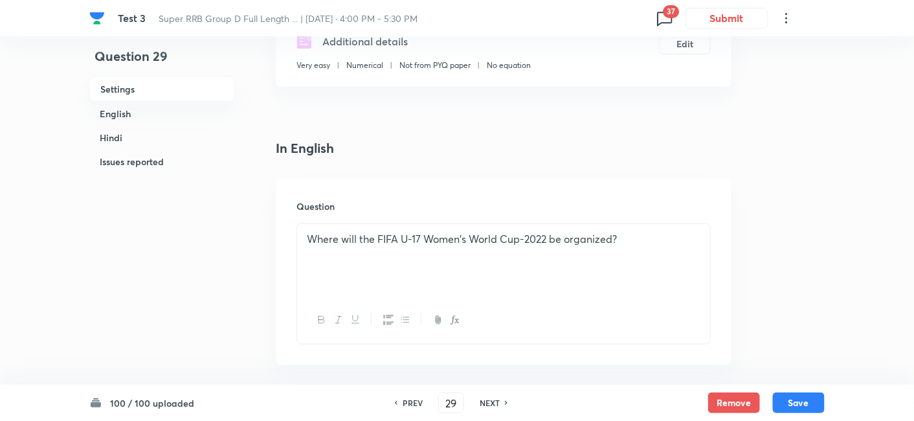
checkbox input "true"
click at [414, 397] on h6 "PREV" at bounding box center [413, 403] width 20 height 12
type input "28"
checkbox input "false"
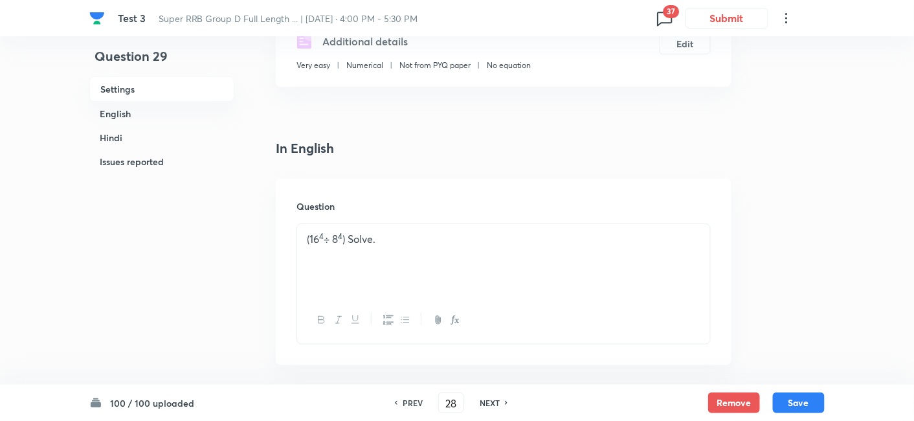
checkbox input "true"
click at [495, 400] on h6 "NEXT" at bounding box center [490, 403] width 20 height 12
type input "29"
checkbox input "false"
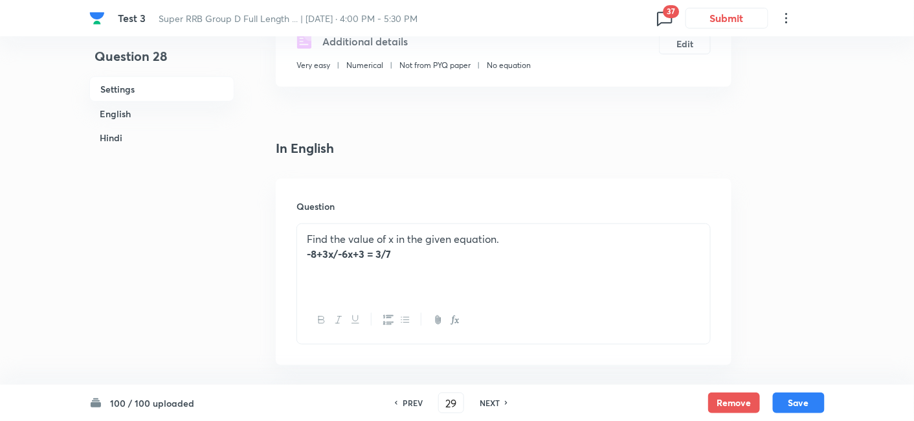
checkbox input "true"
checkbox input "false"
checkbox input "true"
click at [495, 400] on h6 "NEXT" at bounding box center [490, 403] width 20 height 12
type input "30"
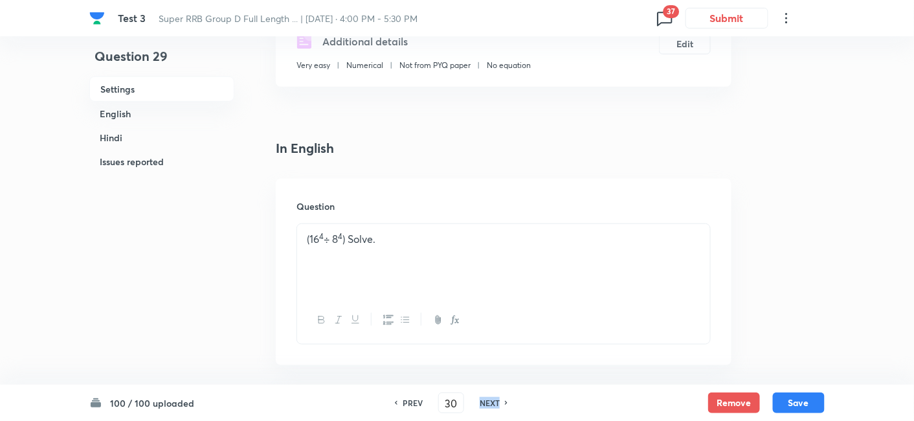
checkbox input "true"
checkbox input "false"
checkbox input "true"
checkbox input "false"
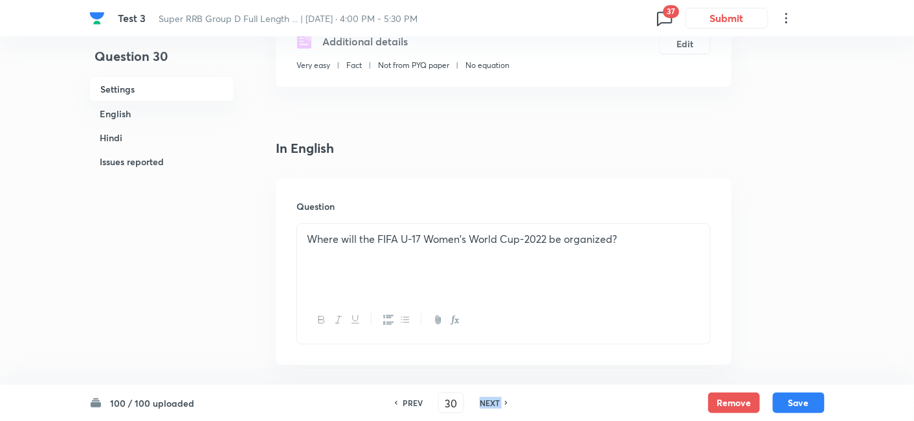
click at [495, 400] on h6 "NEXT" at bounding box center [490, 403] width 20 height 12
type input "31"
checkbox input "true"
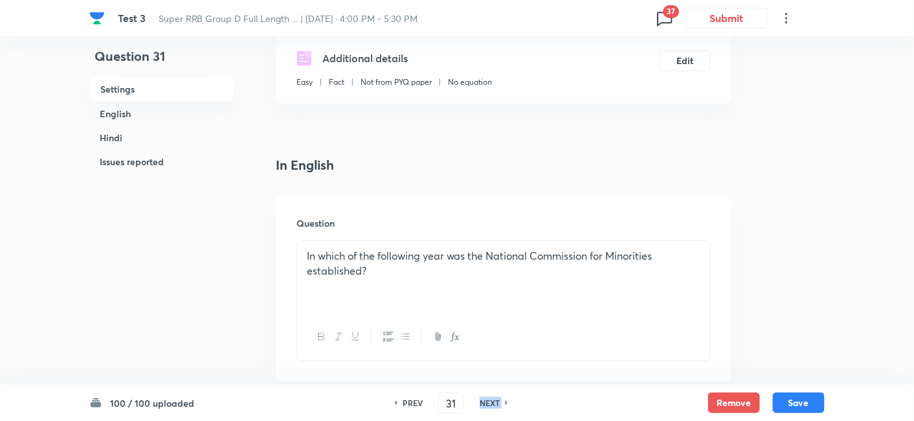
click at [495, 400] on h6 "NEXT" at bounding box center [490, 403] width 20 height 12
type input "32"
checkbox input "false"
checkbox input "true"
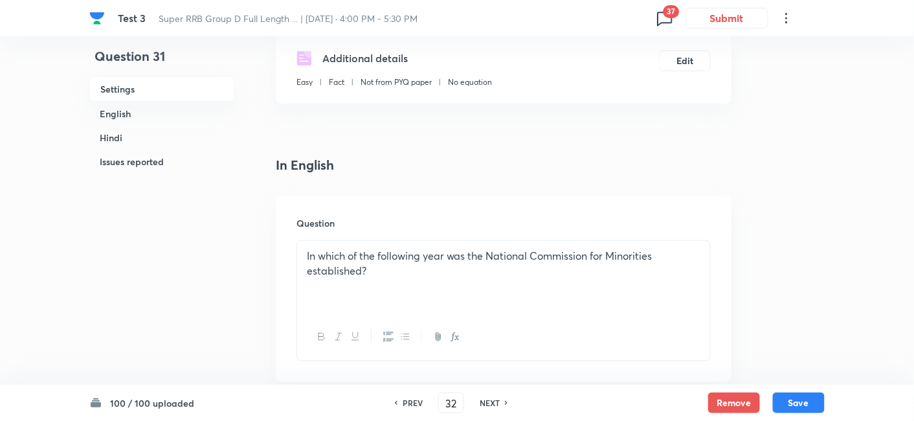
checkbox input "true"
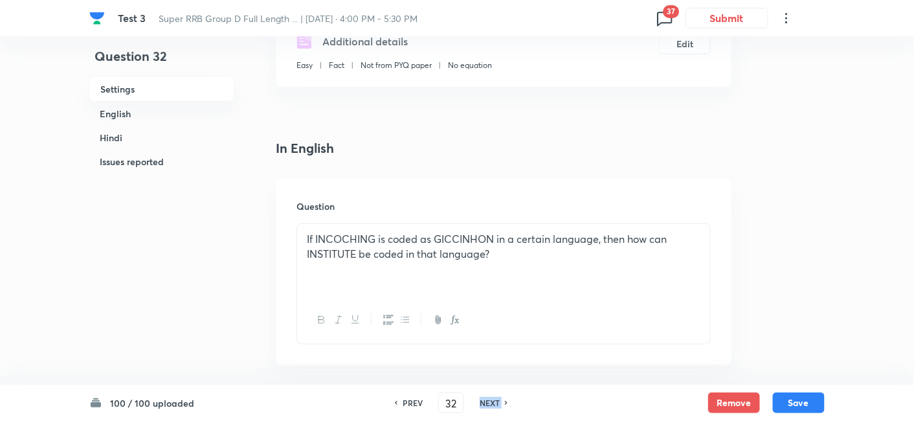
click at [495, 400] on h6 "NEXT" at bounding box center [490, 403] width 20 height 12
checkbox input "false"
type input "33"
checkbox input "true"
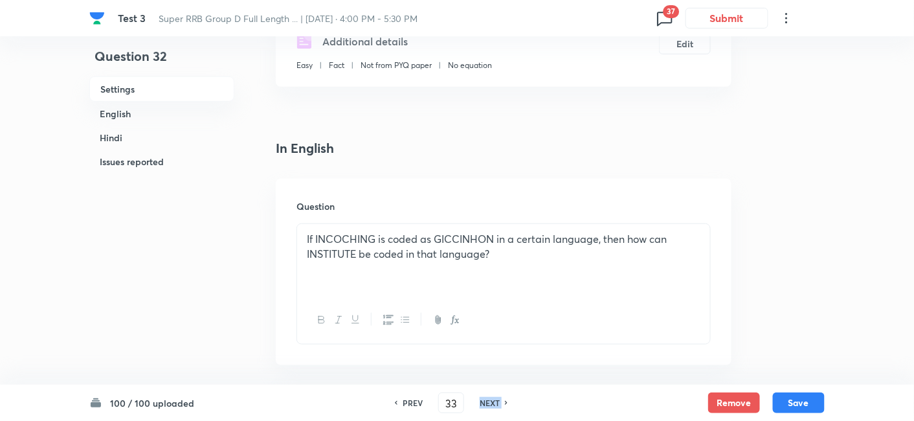
checkbox input "true"
click at [495, 400] on h6 "NEXT" at bounding box center [490, 403] width 20 height 12
type input "34"
checkbox input "true"
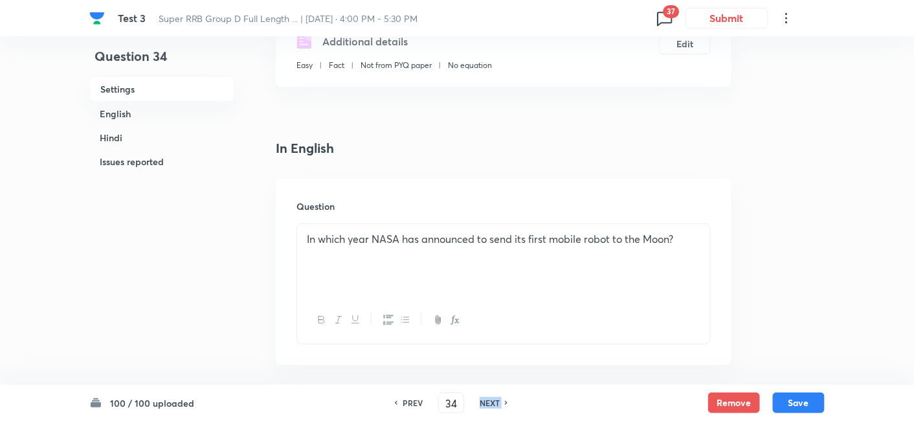
click at [495, 400] on h6 "NEXT" at bounding box center [490, 403] width 20 height 12
type input "35"
checkbox input "false"
checkbox input "true"
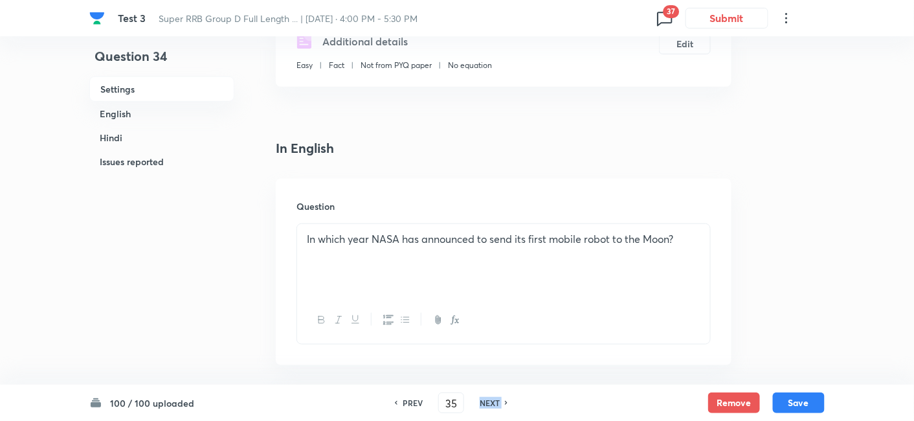
checkbox input "true"
click at [495, 400] on h6 "NEXT" at bounding box center [490, 403] width 20 height 12
type input "36"
checkbox input "false"
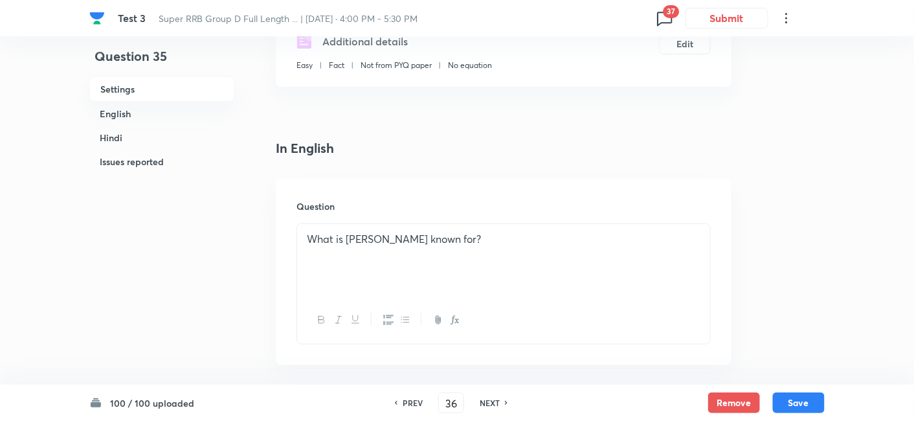
checkbox input "true"
click at [495, 400] on h6 "NEXT" at bounding box center [490, 403] width 20 height 12
type input "37"
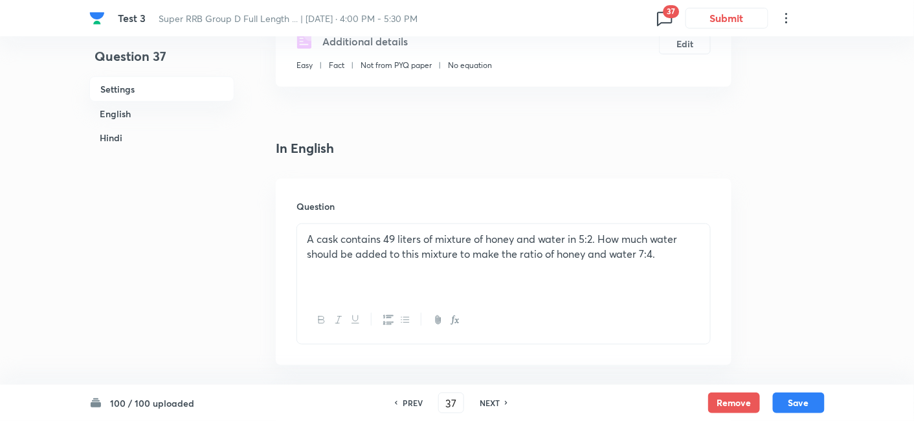
click at [495, 400] on h6 "NEXT" at bounding box center [490, 403] width 20 height 12
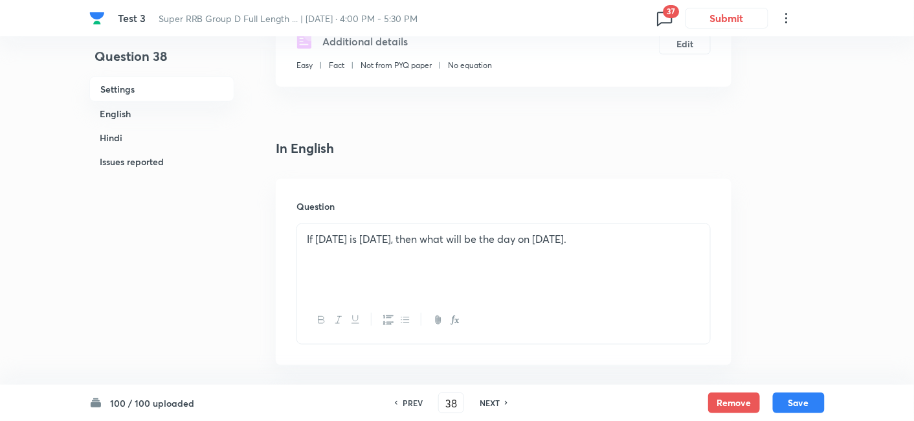
click at [416, 406] on h6 "PREV" at bounding box center [413, 403] width 20 height 12
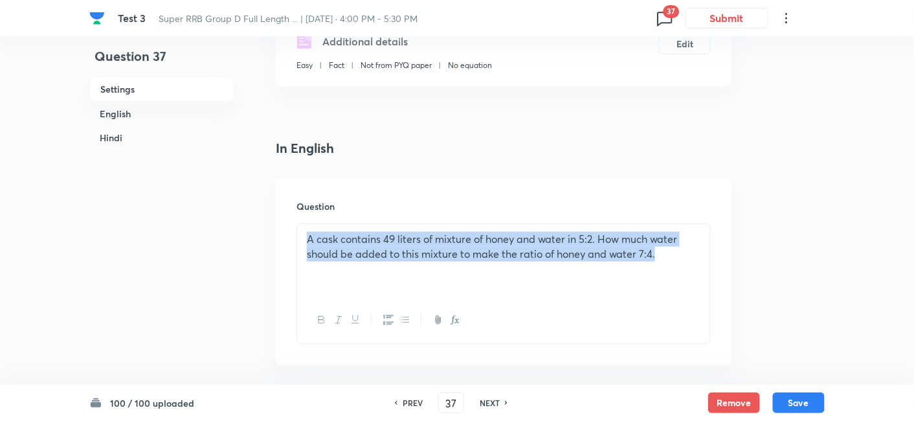
drag, startPoint x: 307, startPoint y: 240, endPoint x: 674, endPoint y: 250, distance: 367.8
click at [674, 250] on p "A cask contains 49 liters of mixture of honey and water in 5:2. How much water …" at bounding box center [504, 246] width 394 height 29
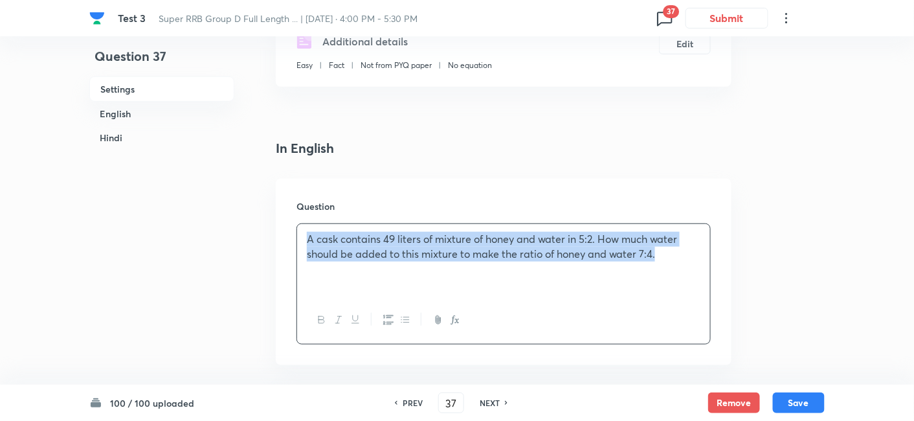
copy p "A cask contains 49 liters of mixture of honey and water in 5:2. How much water …"
